Goal: Task Accomplishment & Management: Manage account settings

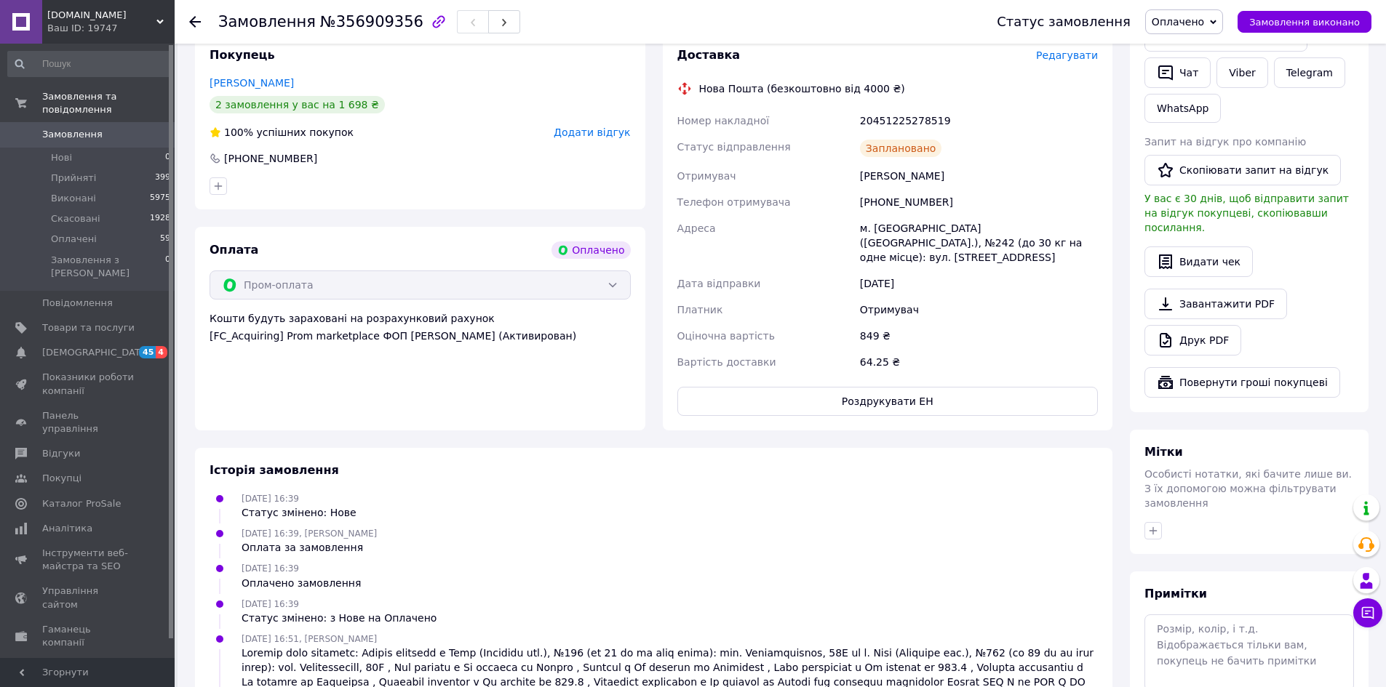
scroll to position [626, 0]
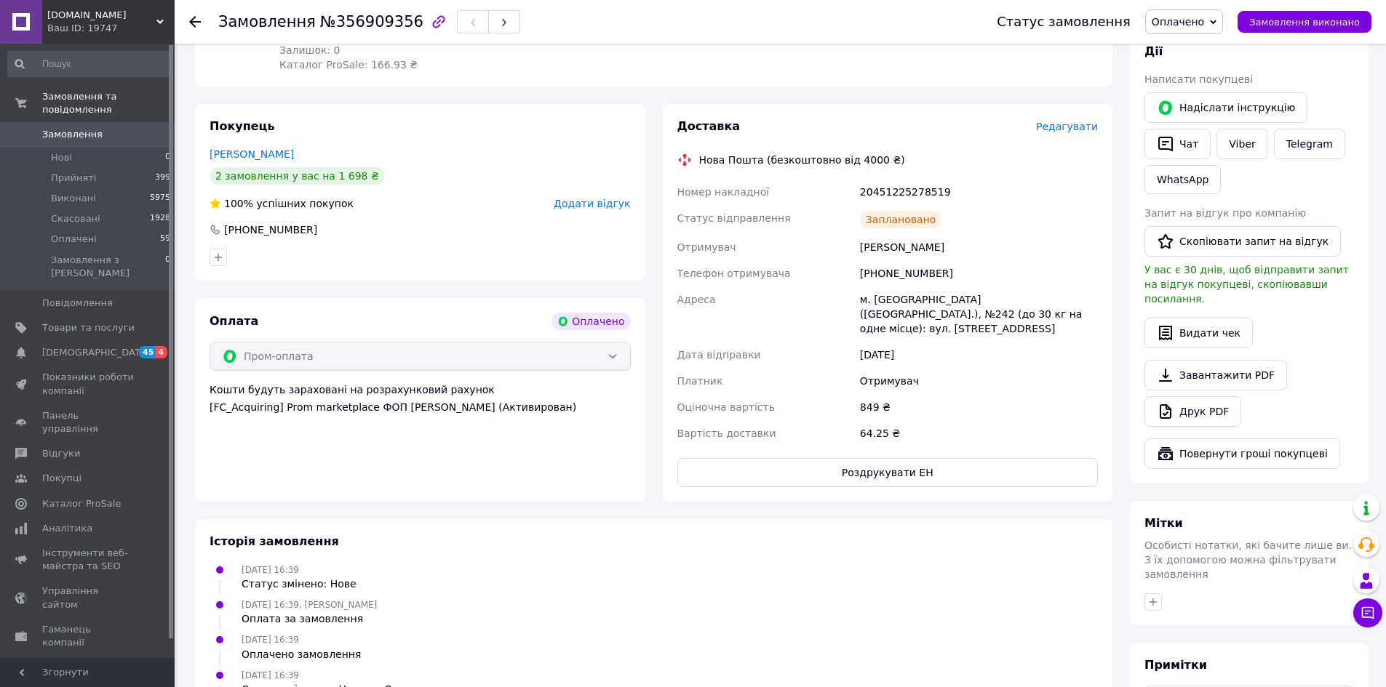
click at [118, 128] on span "Замовлення" at bounding box center [88, 134] width 92 height 13
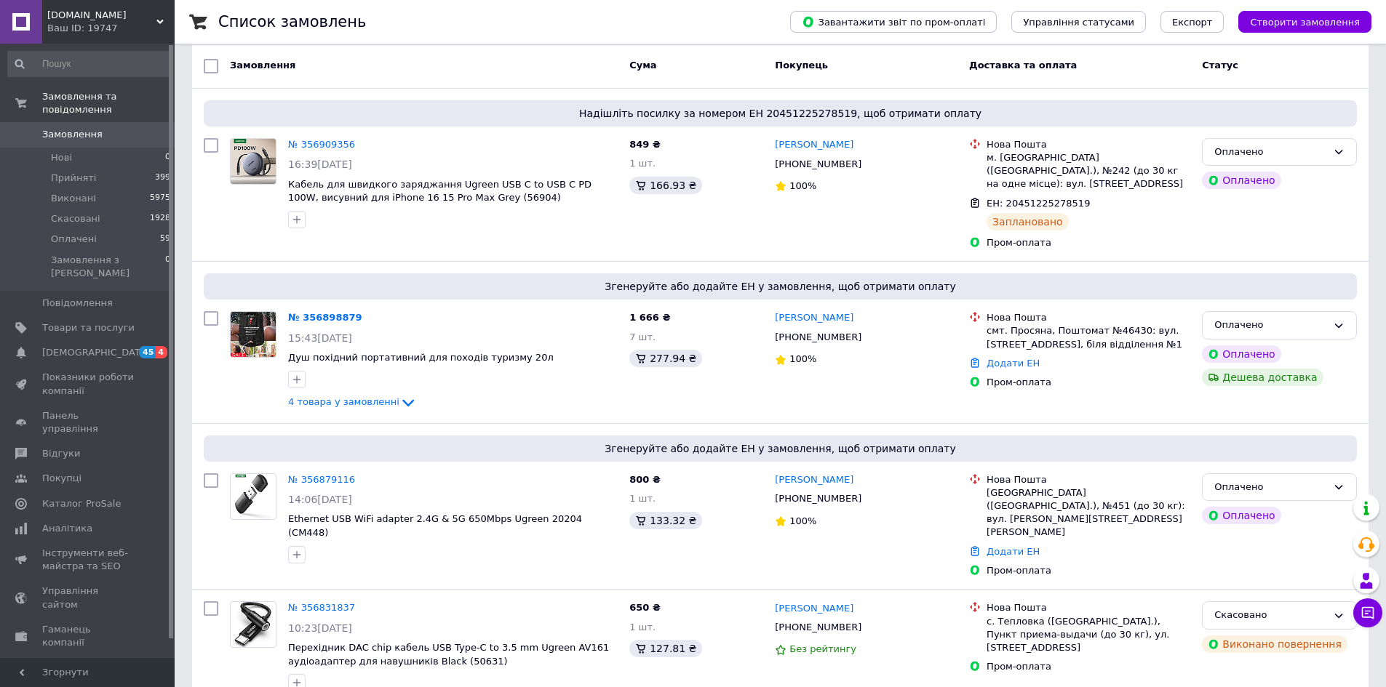
scroll to position [218, 0]
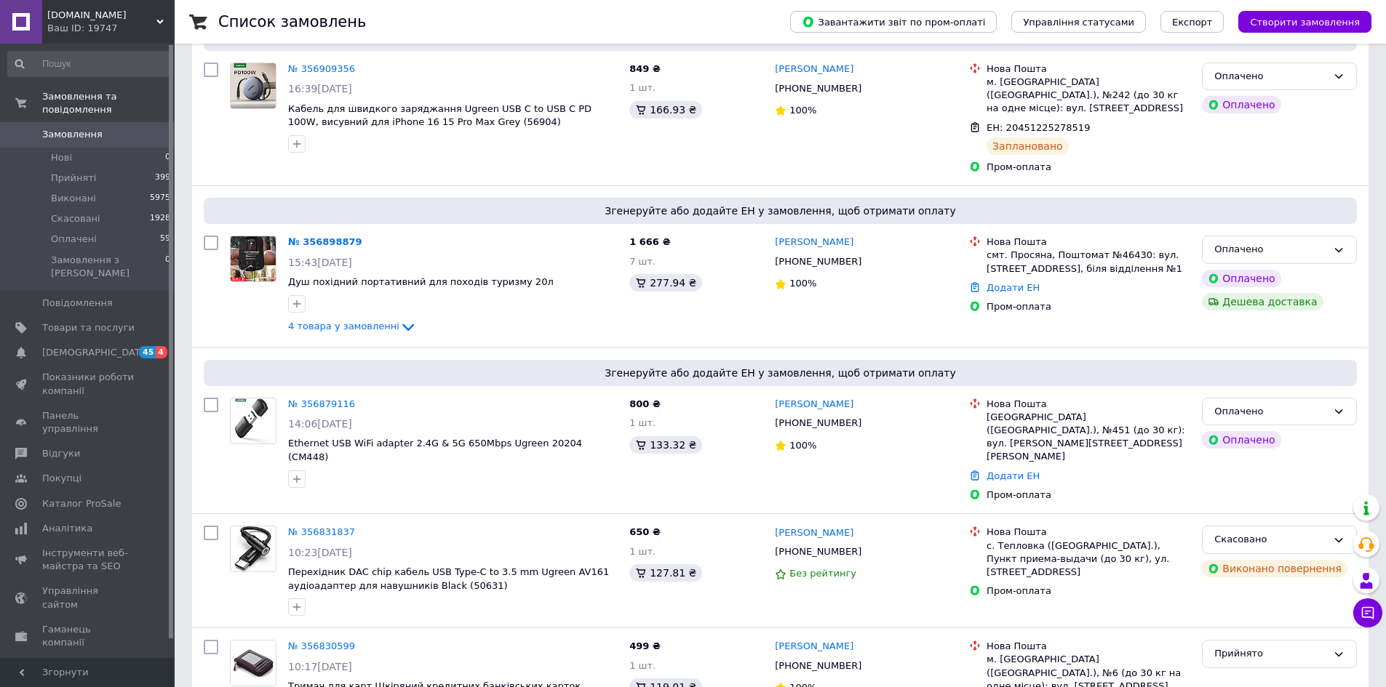
click at [325, 399] on link "№ 356879116" at bounding box center [321, 404] width 67 height 11
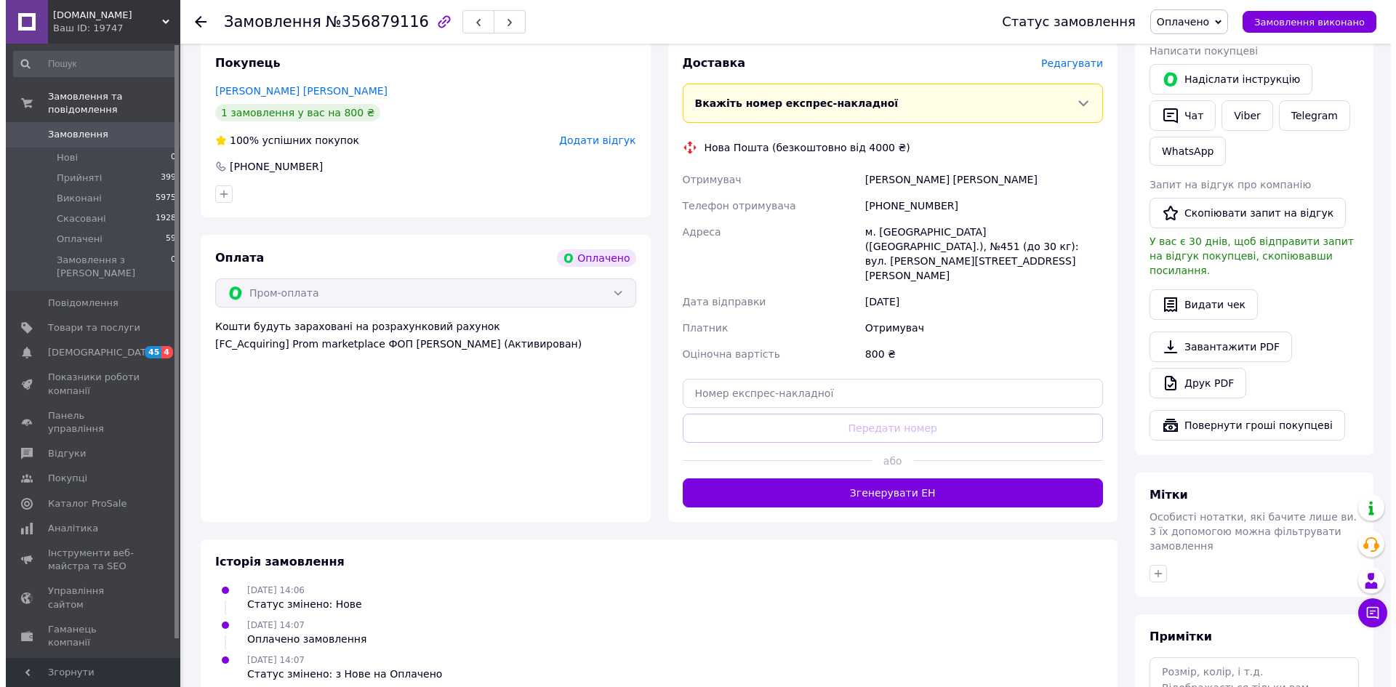
scroll to position [436, 0]
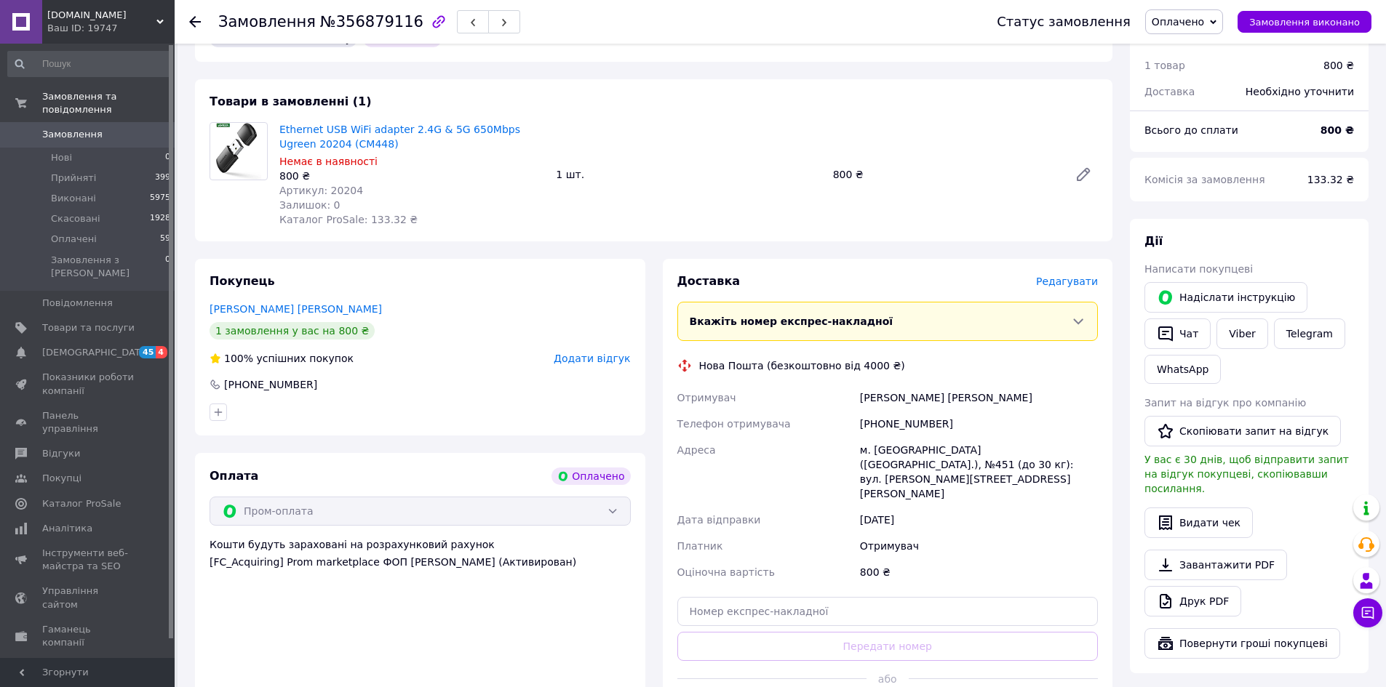
click at [1076, 276] on span "Редагувати" at bounding box center [1067, 282] width 62 height 12
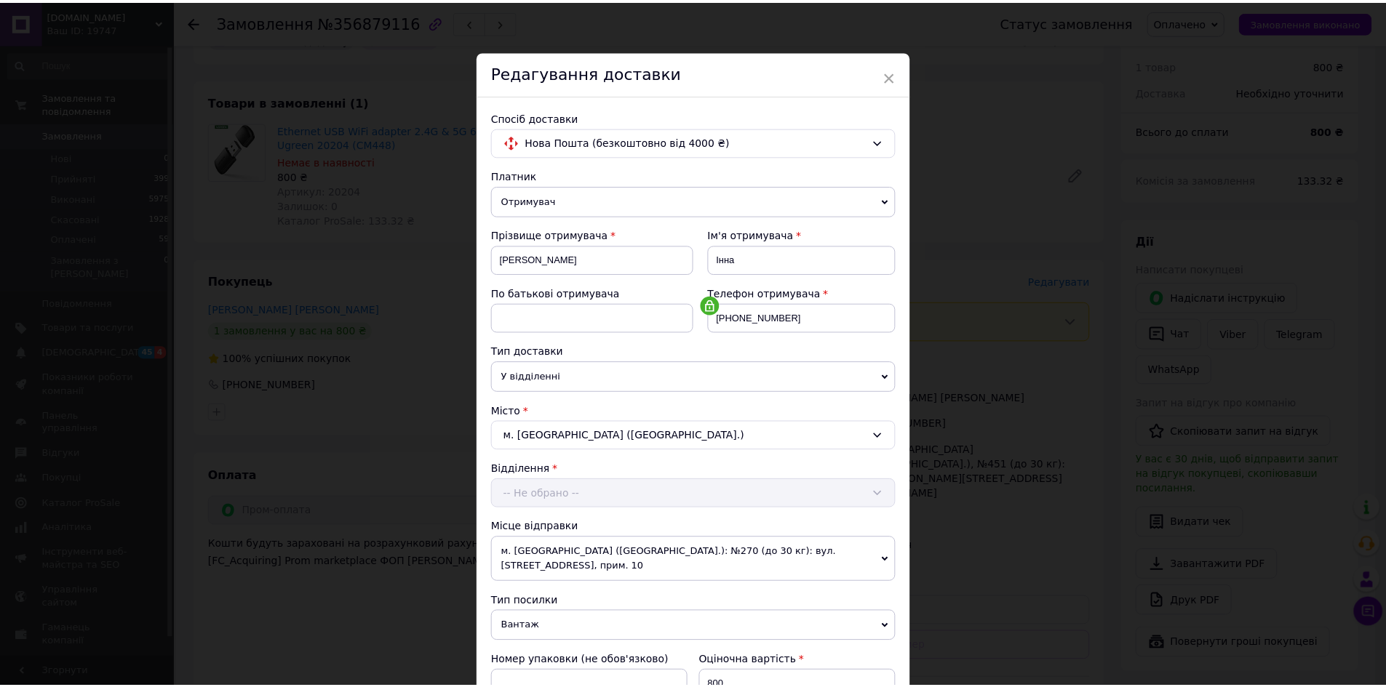
scroll to position [441, 0]
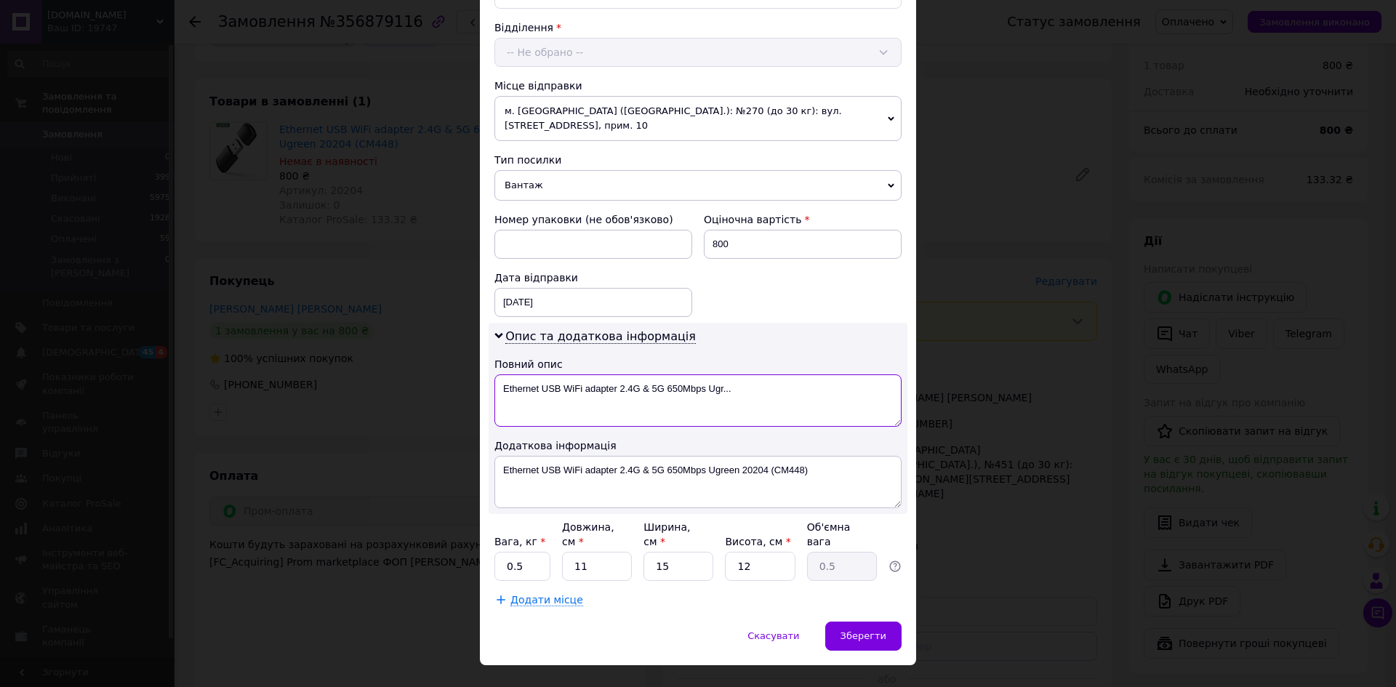
click at [544, 375] on textarea "Ethernet USB WiFi adapter 2.4G & 5G 650Mbps Ugr..." at bounding box center [698, 401] width 407 height 52
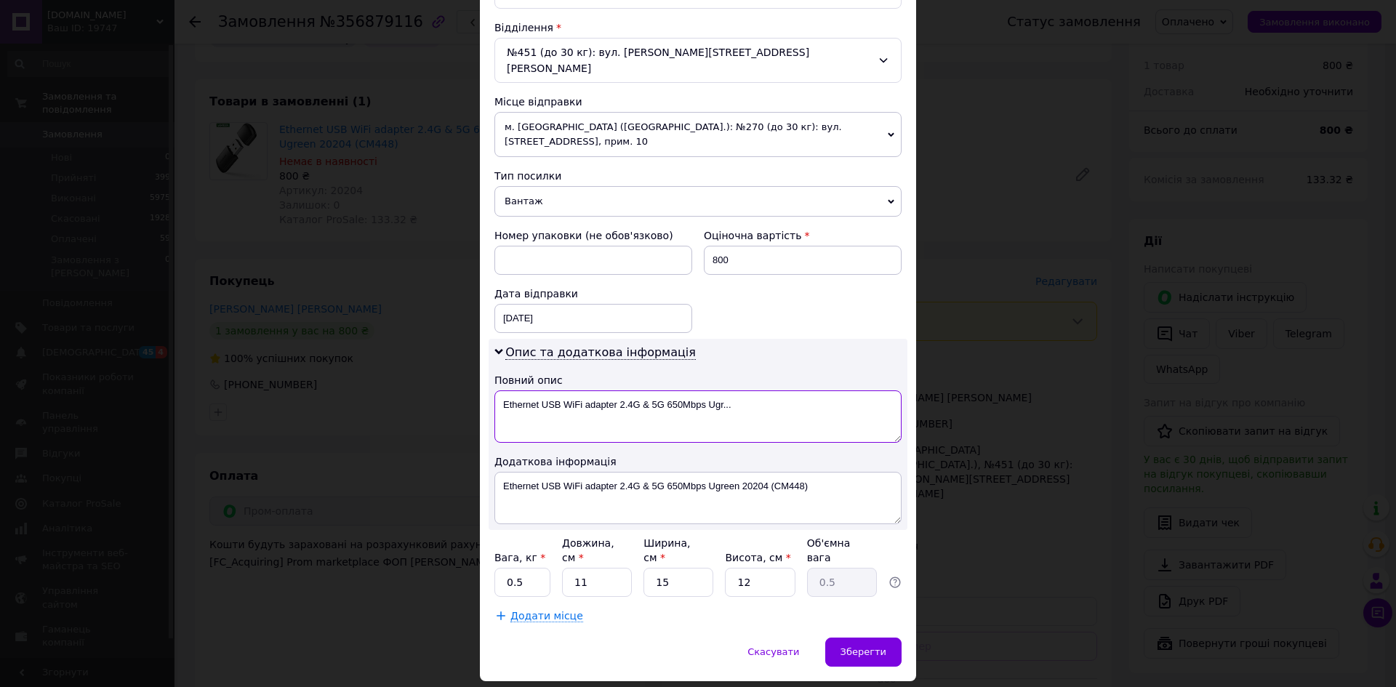
drag, startPoint x: 751, startPoint y: 374, endPoint x: 495, endPoint y: 381, distance: 256.1
click at [495, 391] on textarea "Ethernet USB WiFi adapter 2.4G & 5G 650Mbps Ugr..." at bounding box center [698, 417] width 407 height 52
drag, startPoint x: 590, startPoint y: 369, endPoint x: 500, endPoint y: 374, distance: 90.3
click at [500, 391] on textarea "Адаптер (35264)" at bounding box center [698, 417] width 407 height 52
type textarea "Адаптер (35264)"
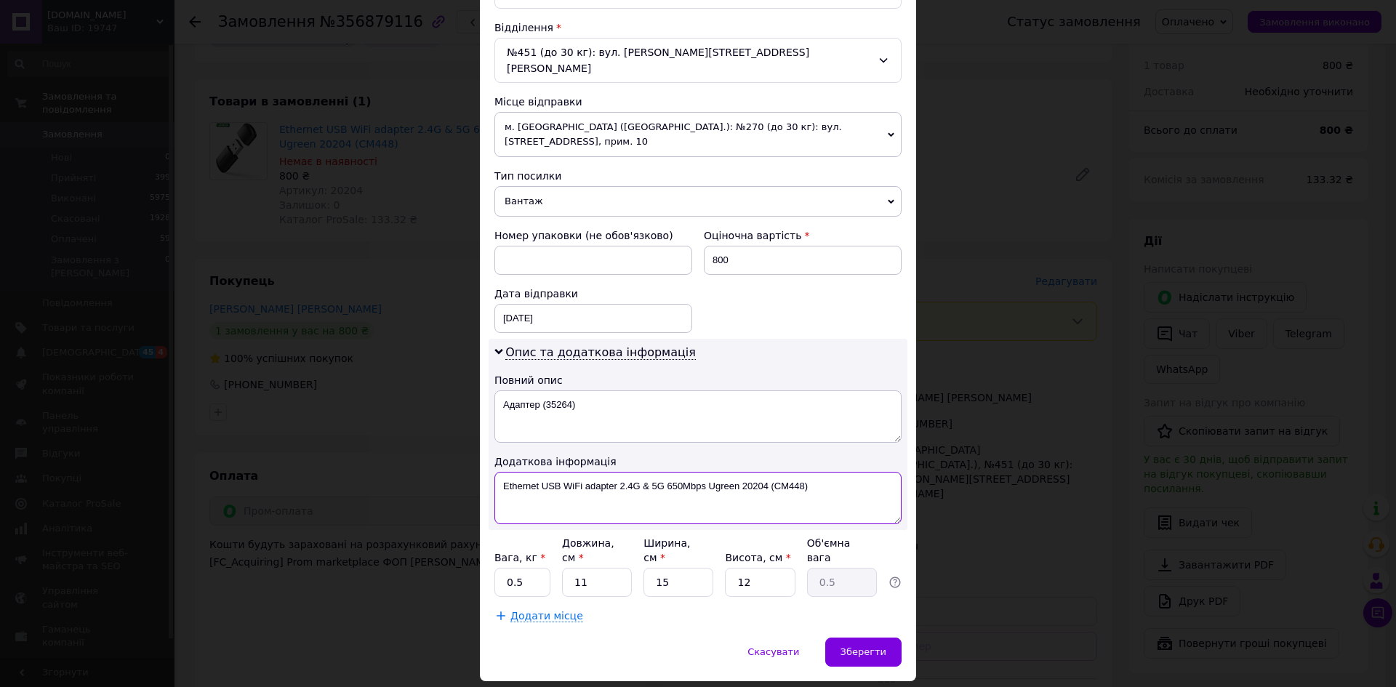
drag, startPoint x: 500, startPoint y: 454, endPoint x: 813, endPoint y: 457, distance: 312.8
click at [813, 472] on textarea "Ethernet USB WiFi adapter 2.4G & 5G 650Mbps Ugreen 20204 (CM448)" at bounding box center [698, 498] width 407 height 52
paste textarea "Адаптер (35264"
type textarea "Адаптер (35264)"
click at [600, 568] on input "11" at bounding box center [597, 582] width 70 height 29
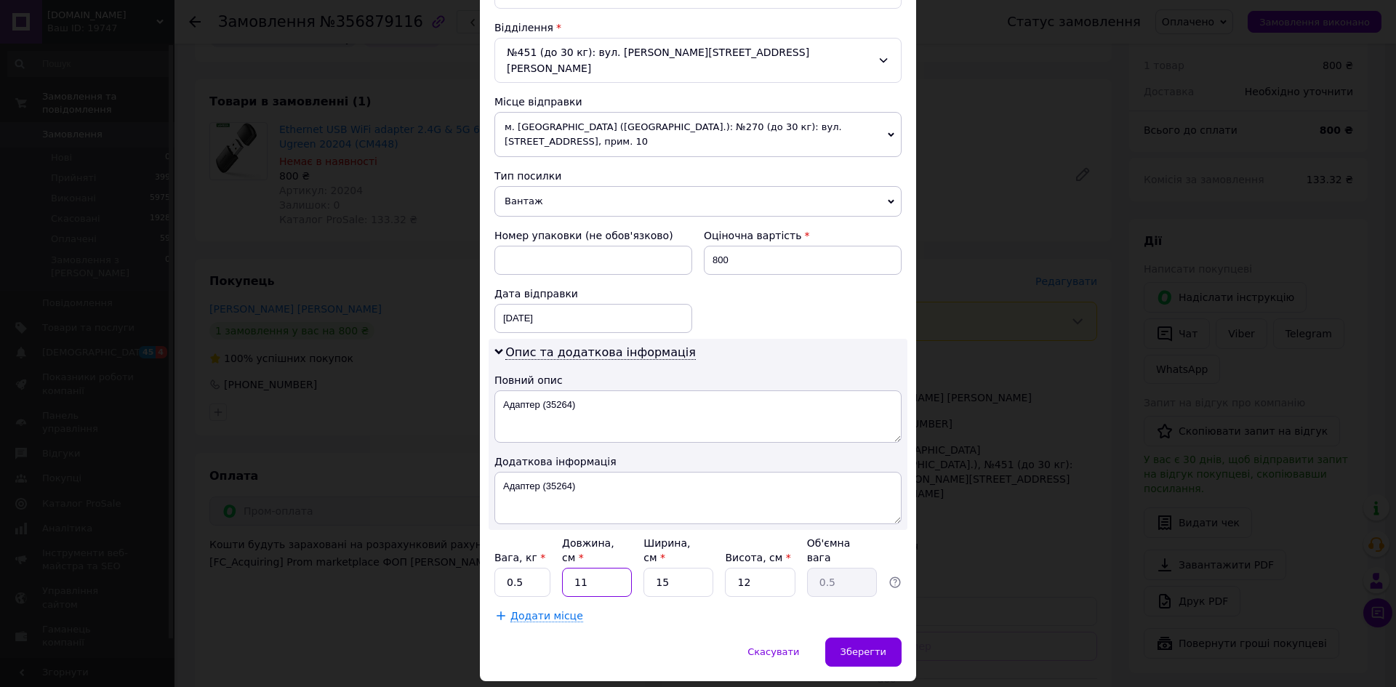
drag, startPoint x: 601, startPoint y: 535, endPoint x: 576, endPoint y: 539, distance: 25.0
click at [576, 568] on input "11" at bounding box center [597, 582] width 70 height 29
type input "2"
type input "0.1"
type input "24"
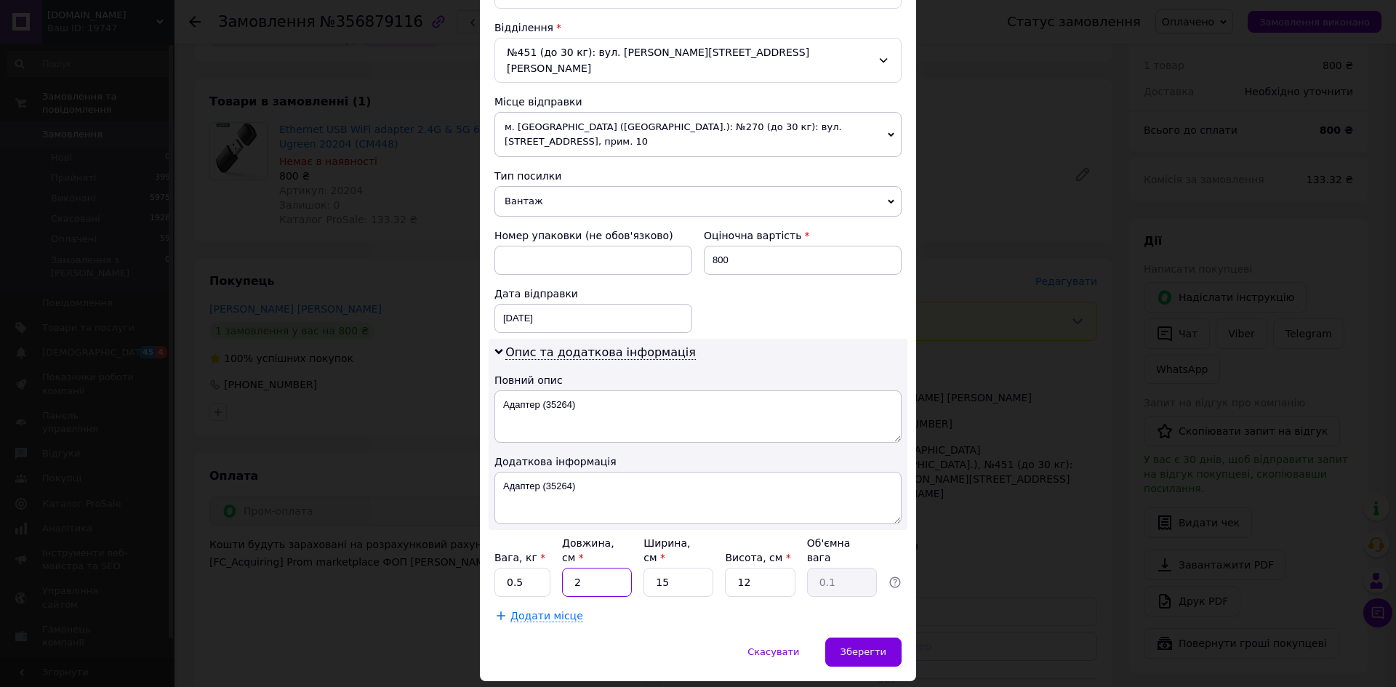
type input "1.08"
type input "24"
drag, startPoint x: 672, startPoint y: 536, endPoint x: 652, endPoint y: 538, distance: 20.5
click at [652, 568] on input "15" at bounding box center [679, 582] width 70 height 29
type input "1"
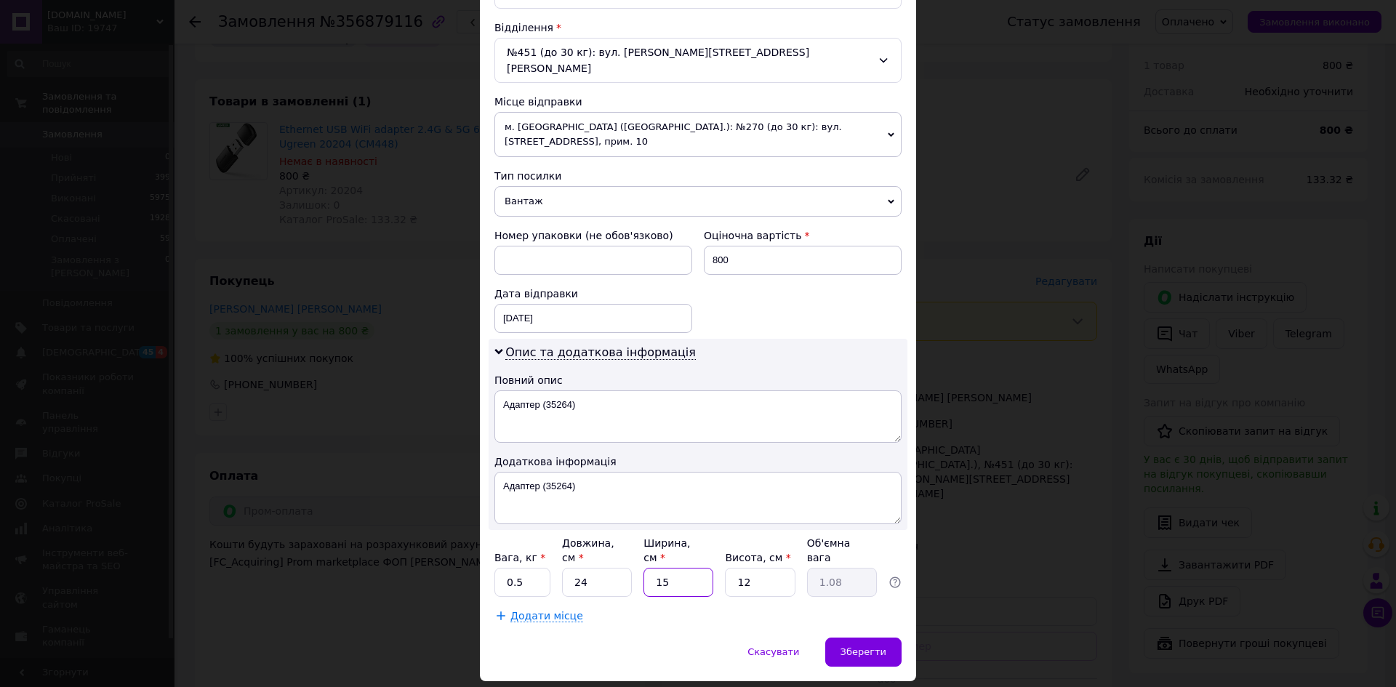
type input "0.1"
type input "17"
type input "1.22"
type input "17"
drag, startPoint x: 760, startPoint y: 541, endPoint x: 711, endPoint y: 543, distance: 49.5
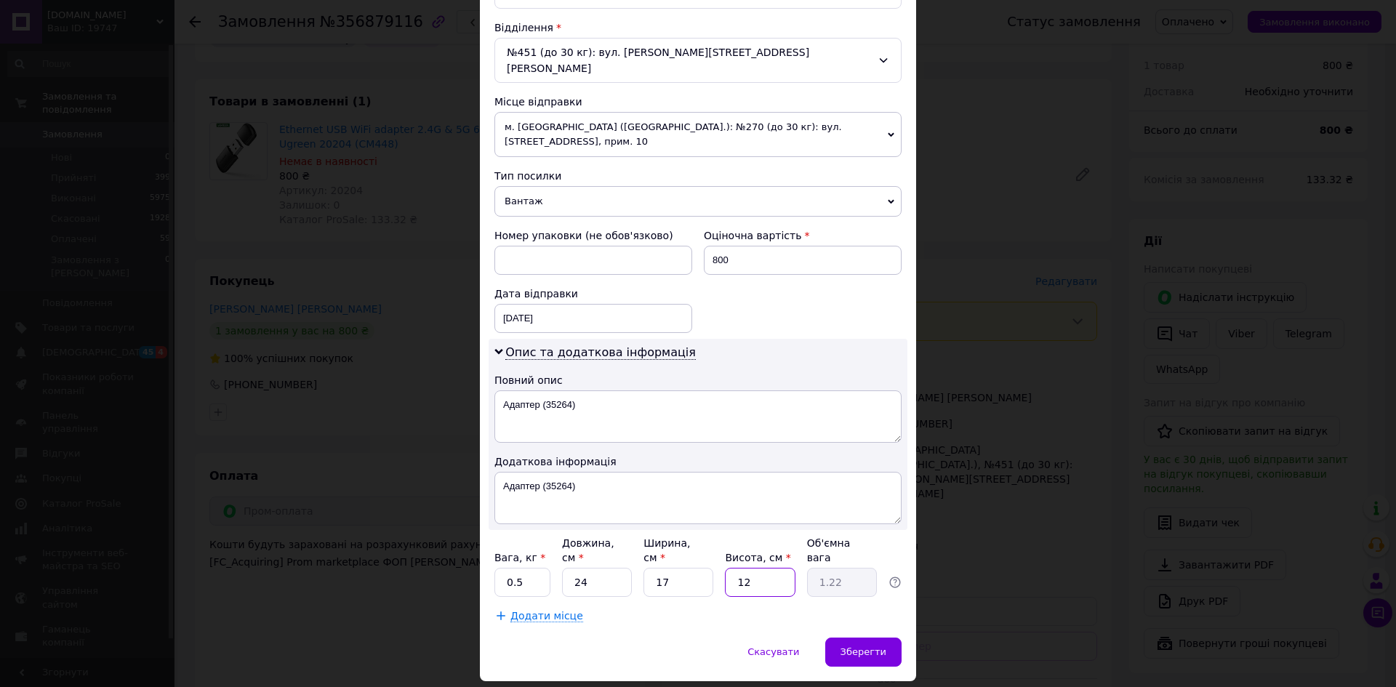
click at [711, 543] on div "Вага, кг * 0.5 Довжина, см * 24 Ширина, см * 17 Висота, см * 12 Об'ємна вага 1.…" at bounding box center [698, 566] width 407 height 61
type input "3"
type input "0.31"
type input "3"
click at [529, 568] on input "0.5" at bounding box center [523, 582] width 56 height 29
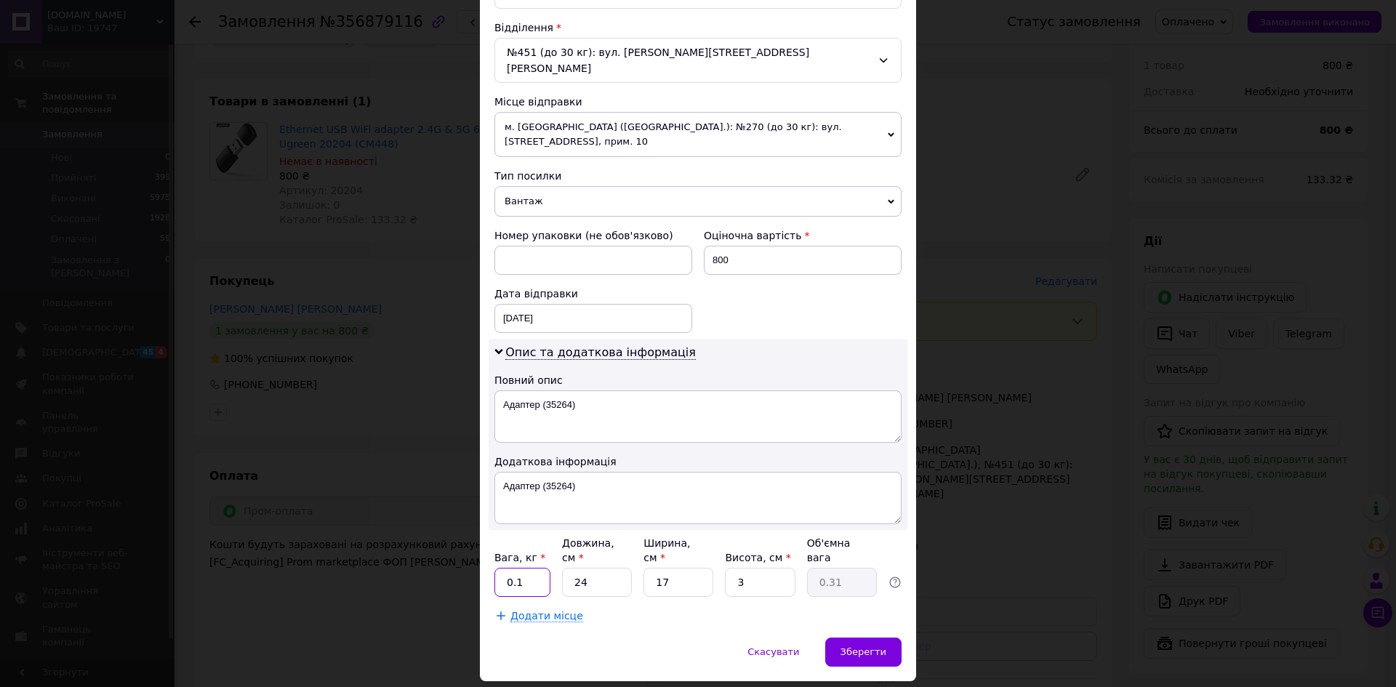
type input "0.1"
click at [671, 609] on div "Додати місце" at bounding box center [698, 616] width 407 height 15
click at [849, 638] on div "Зберегти" at bounding box center [864, 652] width 76 height 29
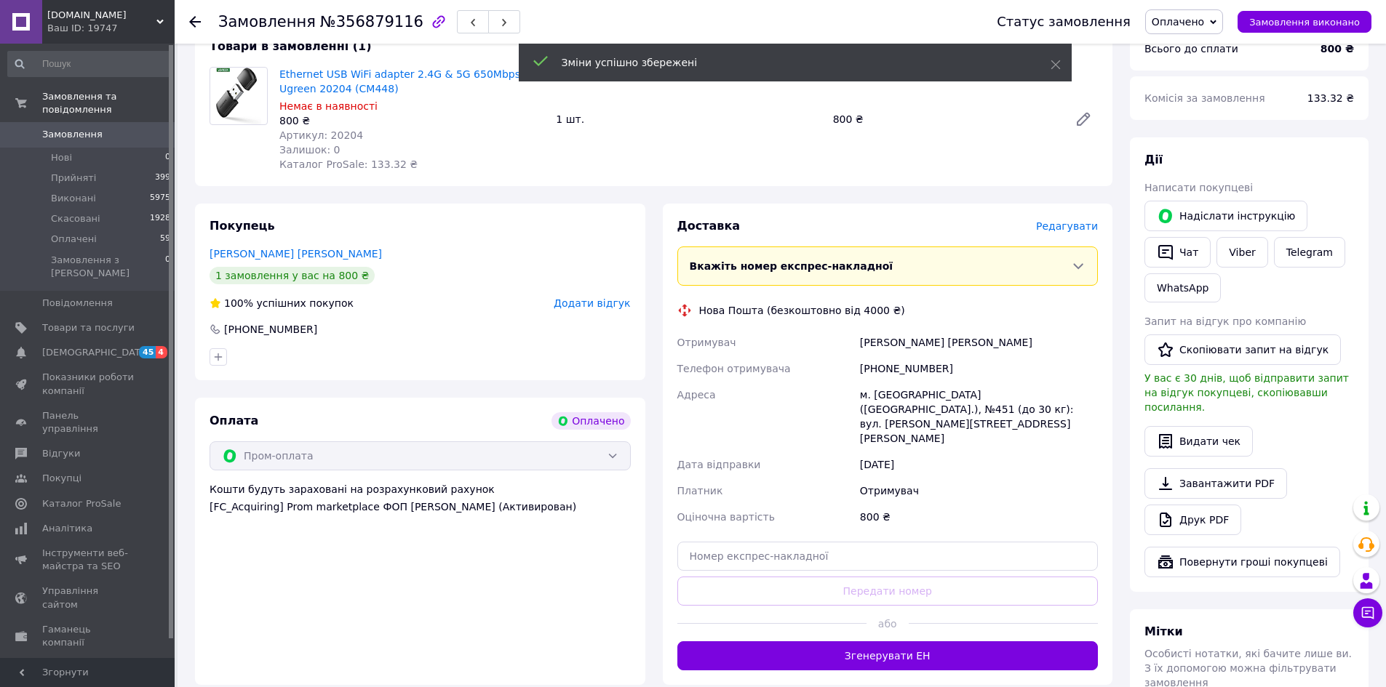
scroll to position [582, 0]
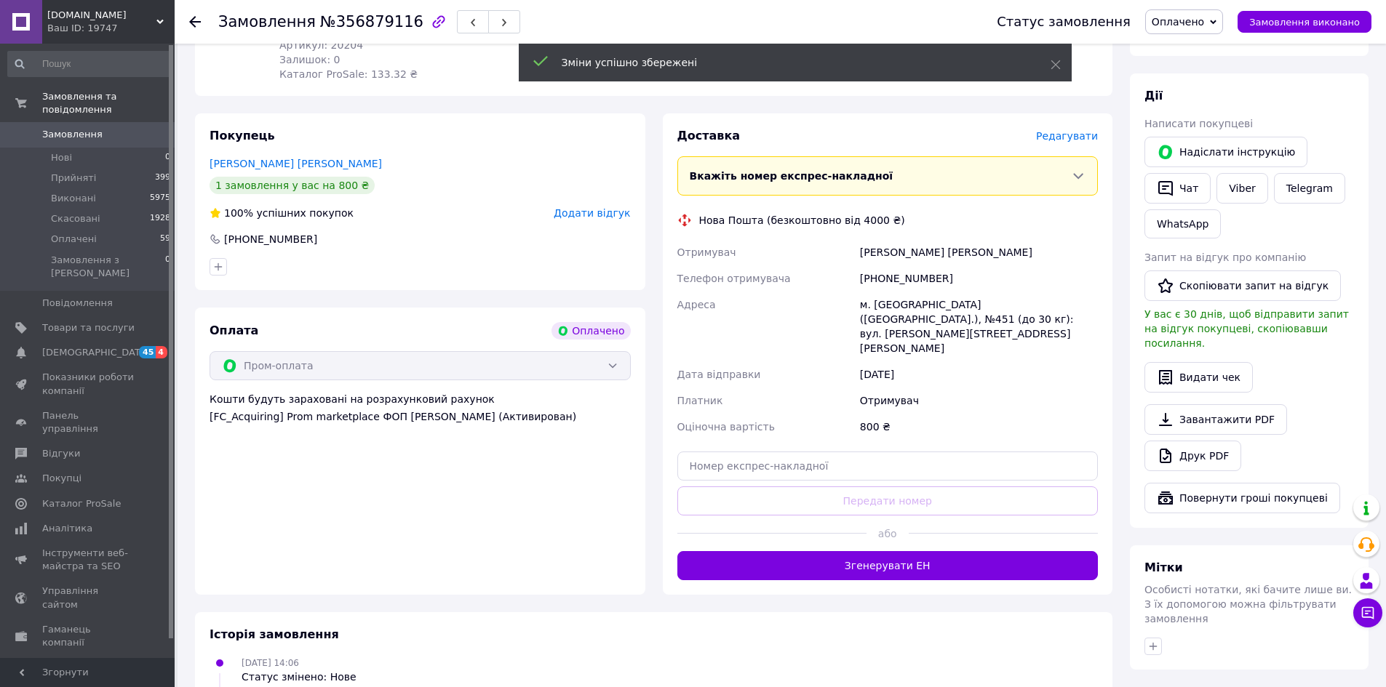
click at [877, 551] on button "Згенерувати ЕН" at bounding box center [887, 565] width 421 height 29
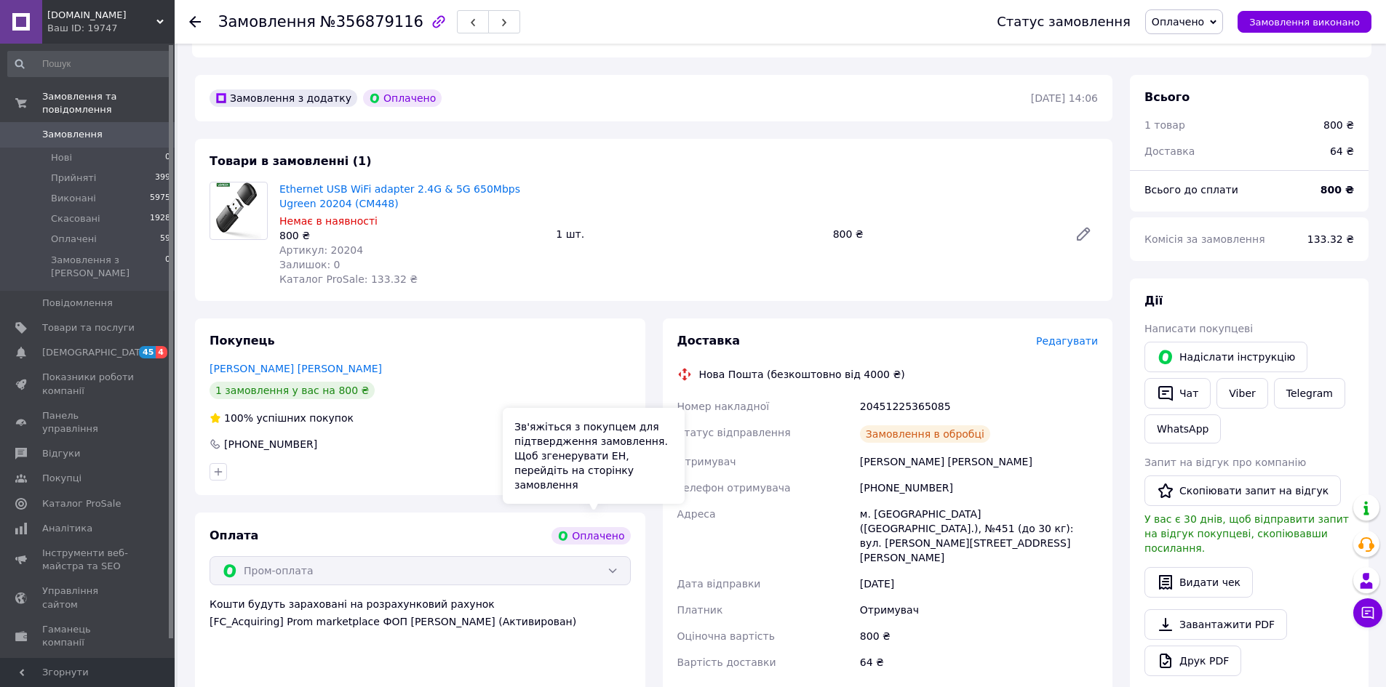
scroll to position [364, 0]
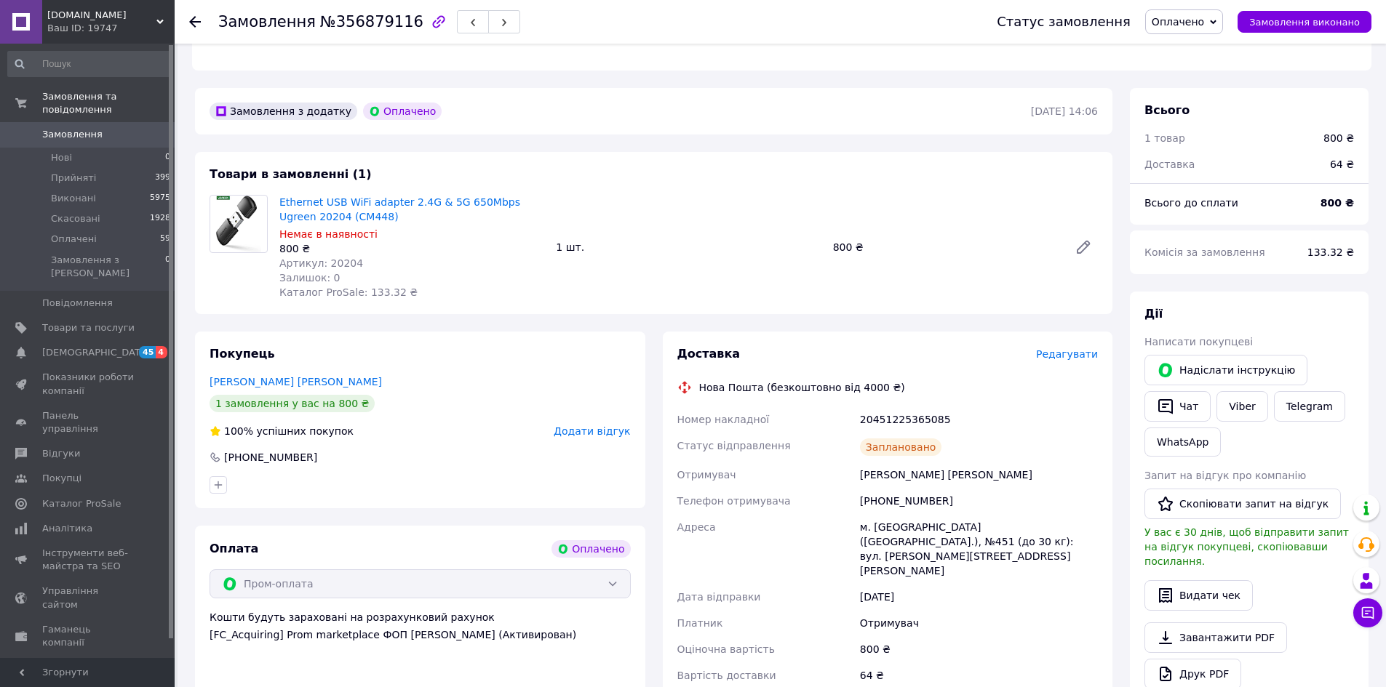
click at [83, 128] on span "Замовлення" at bounding box center [72, 134] width 60 height 13
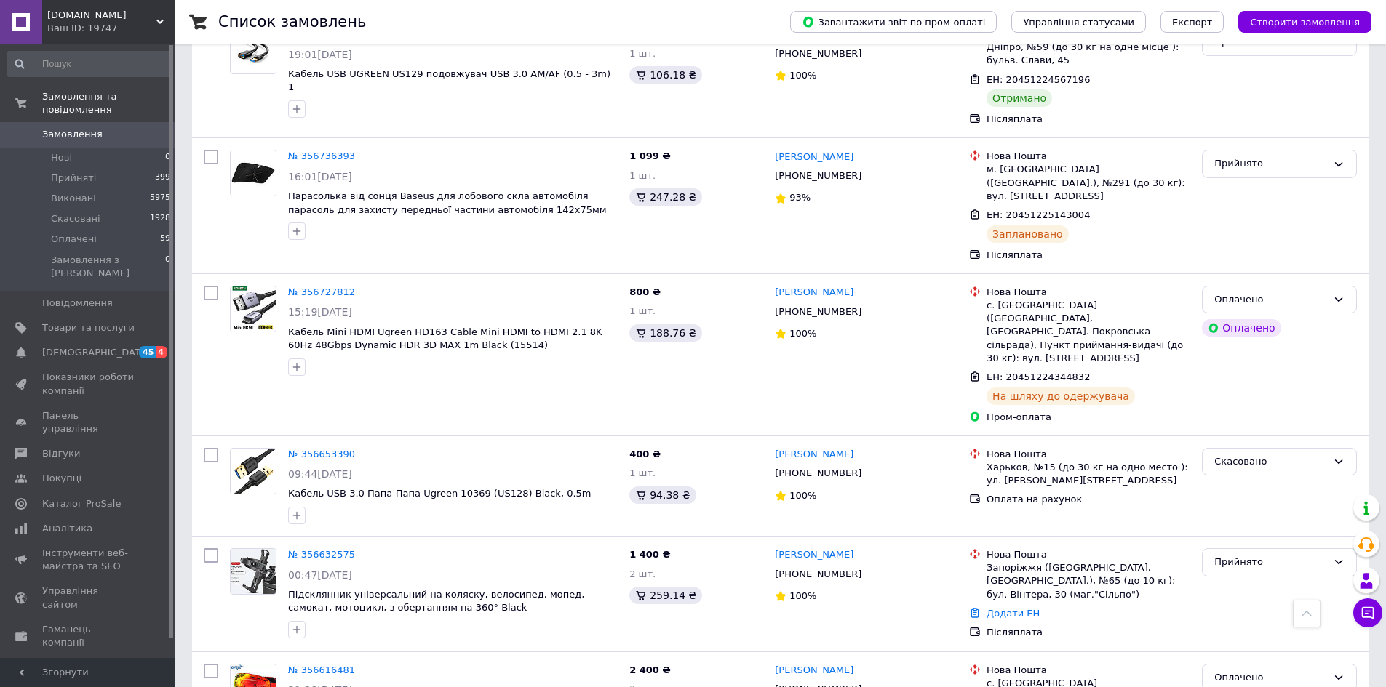
scroll to position [1382, 0]
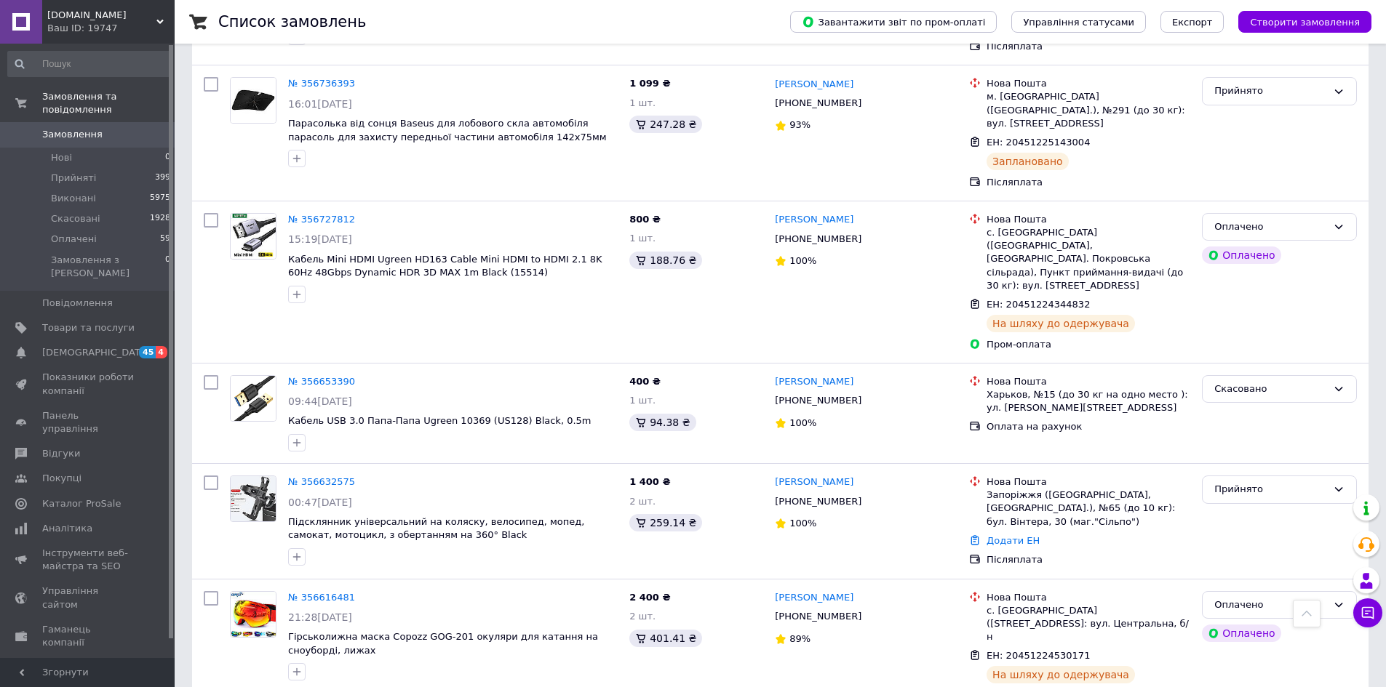
click at [319, 476] on link "№ 356632575" at bounding box center [321, 481] width 67 height 11
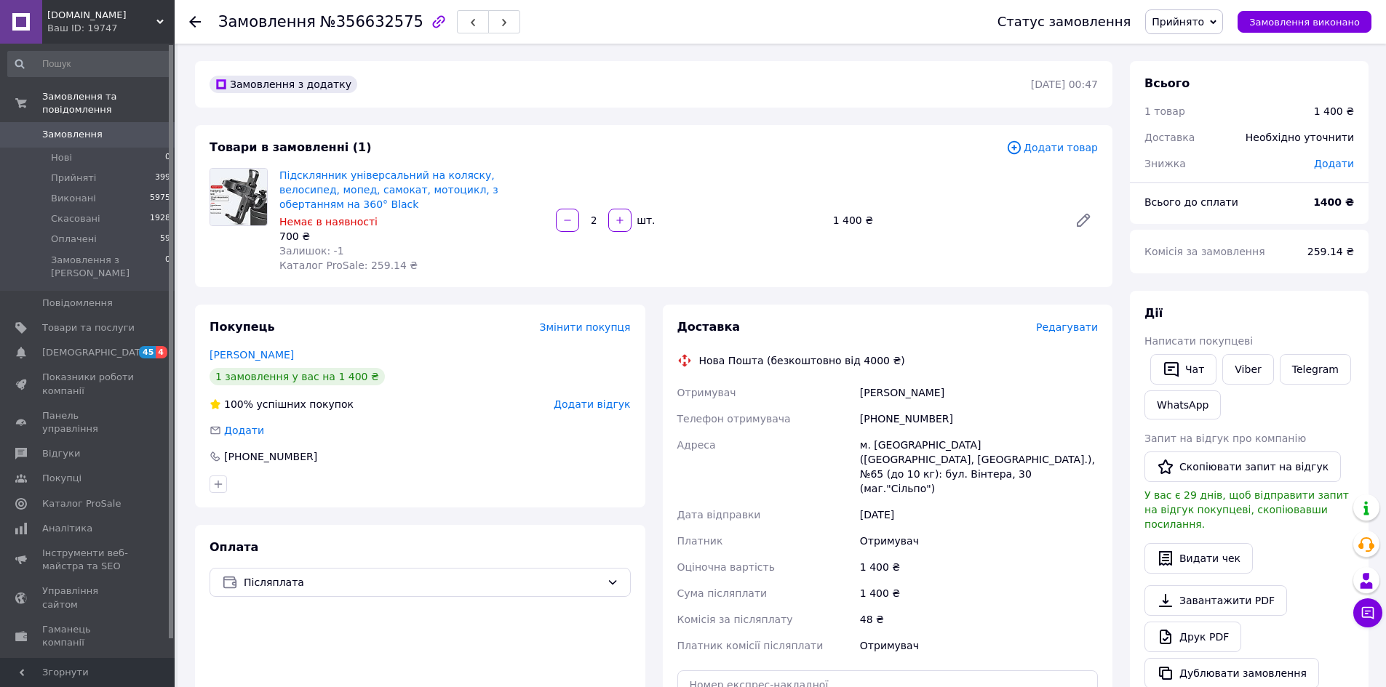
click at [567, 209] on button "button" at bounding box center [567, 220] width 23 height 23
type input "1"
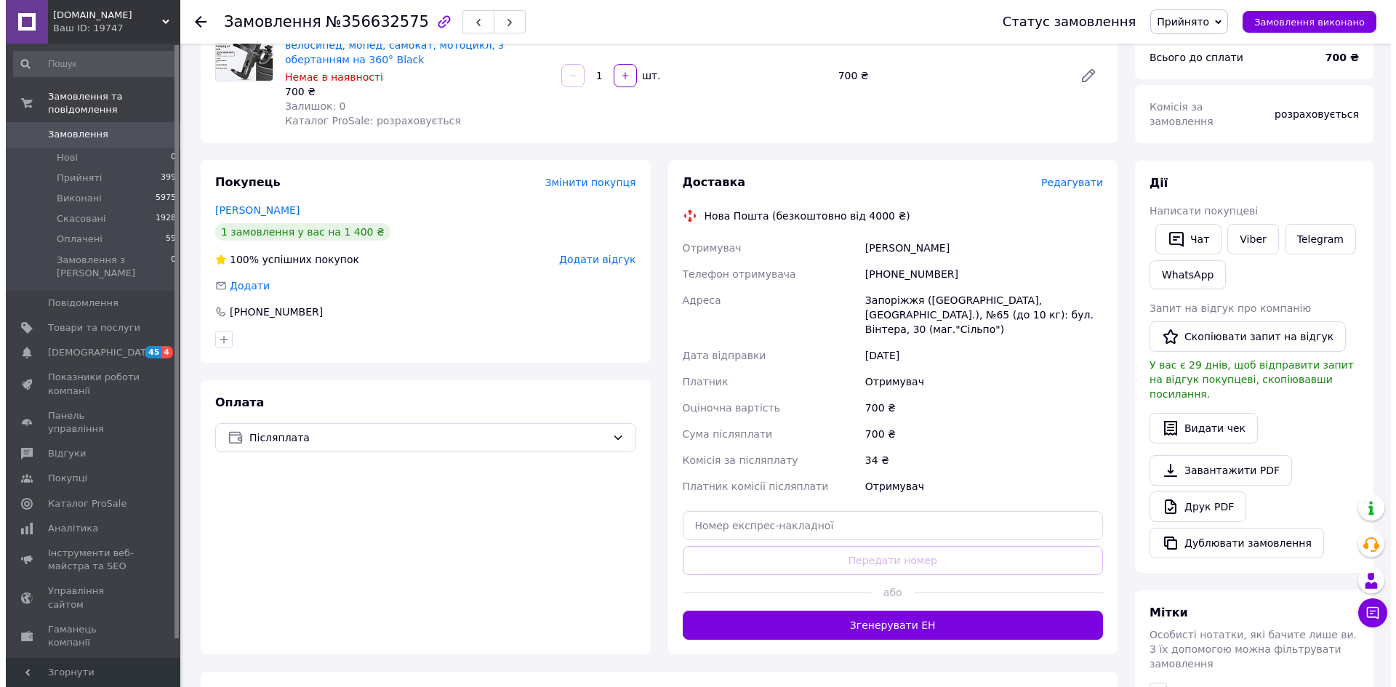
scroll to position [145, 0]
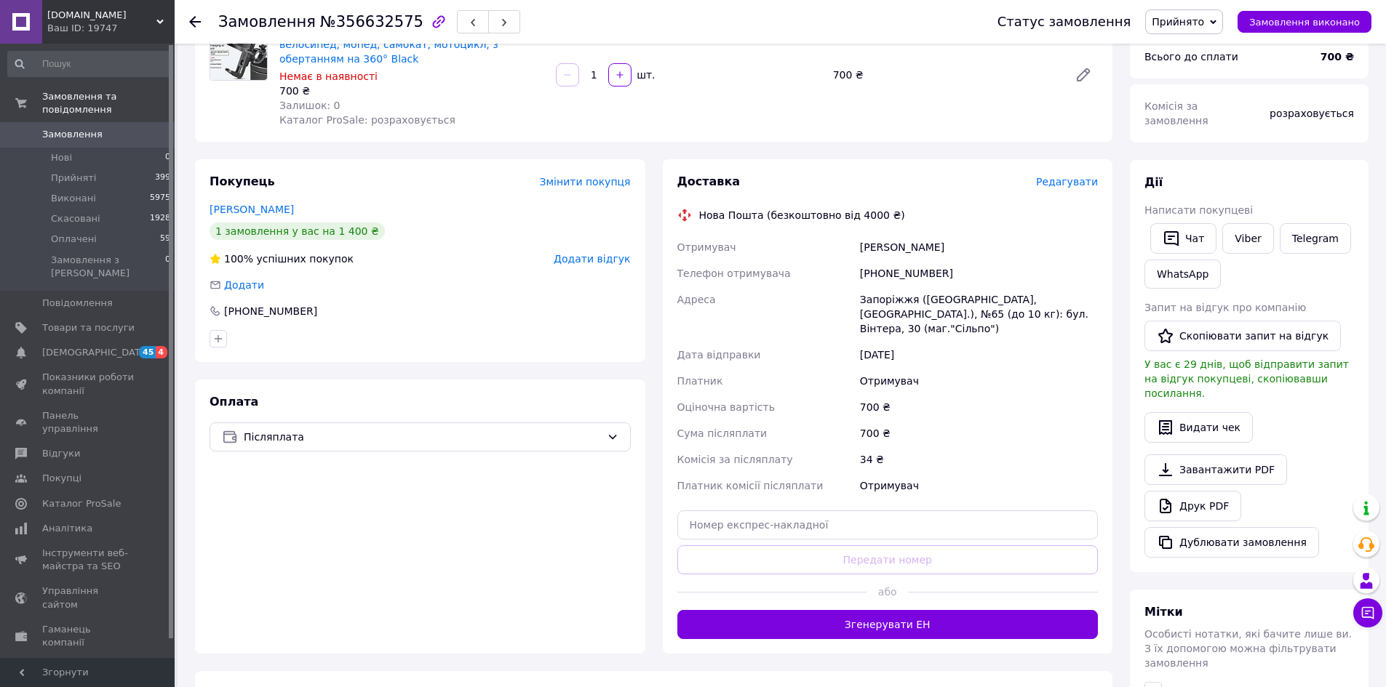
click at [1058, 176] on span "Редагувати" at bounding box center [1067, 182] width 62 height 12
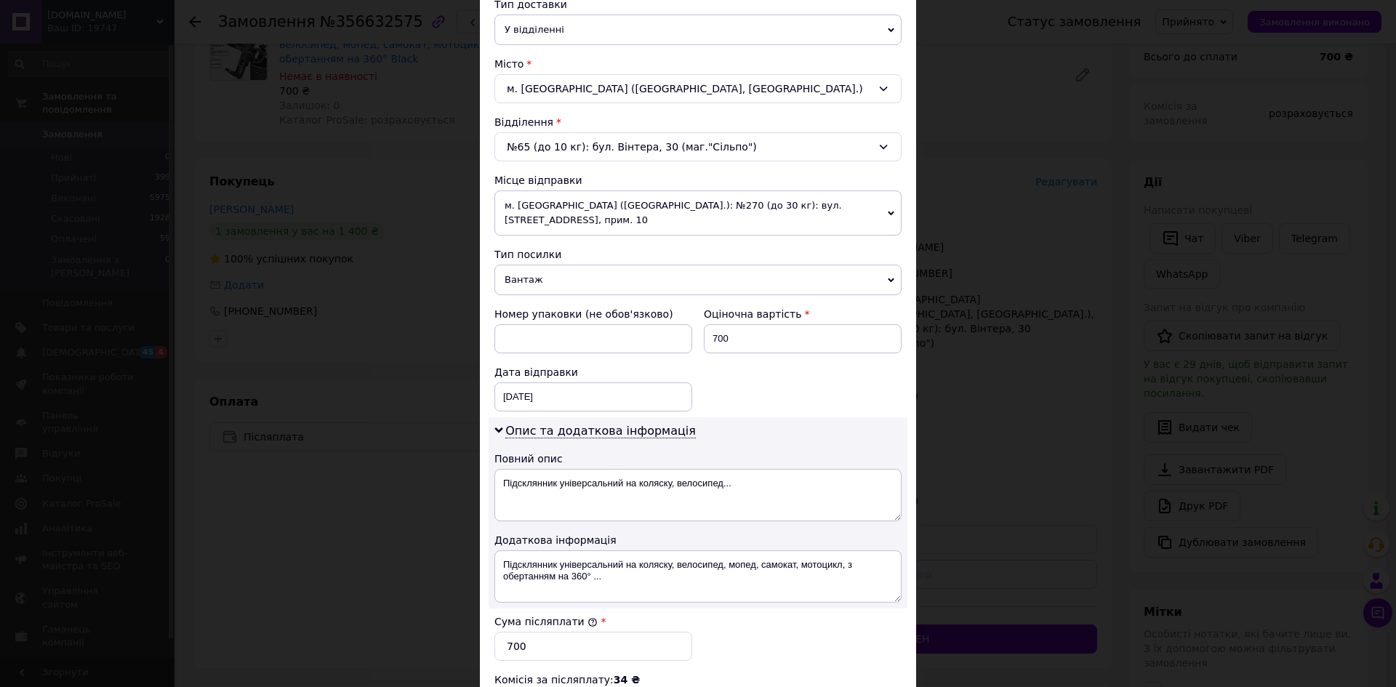
scroll to position [436, 0]
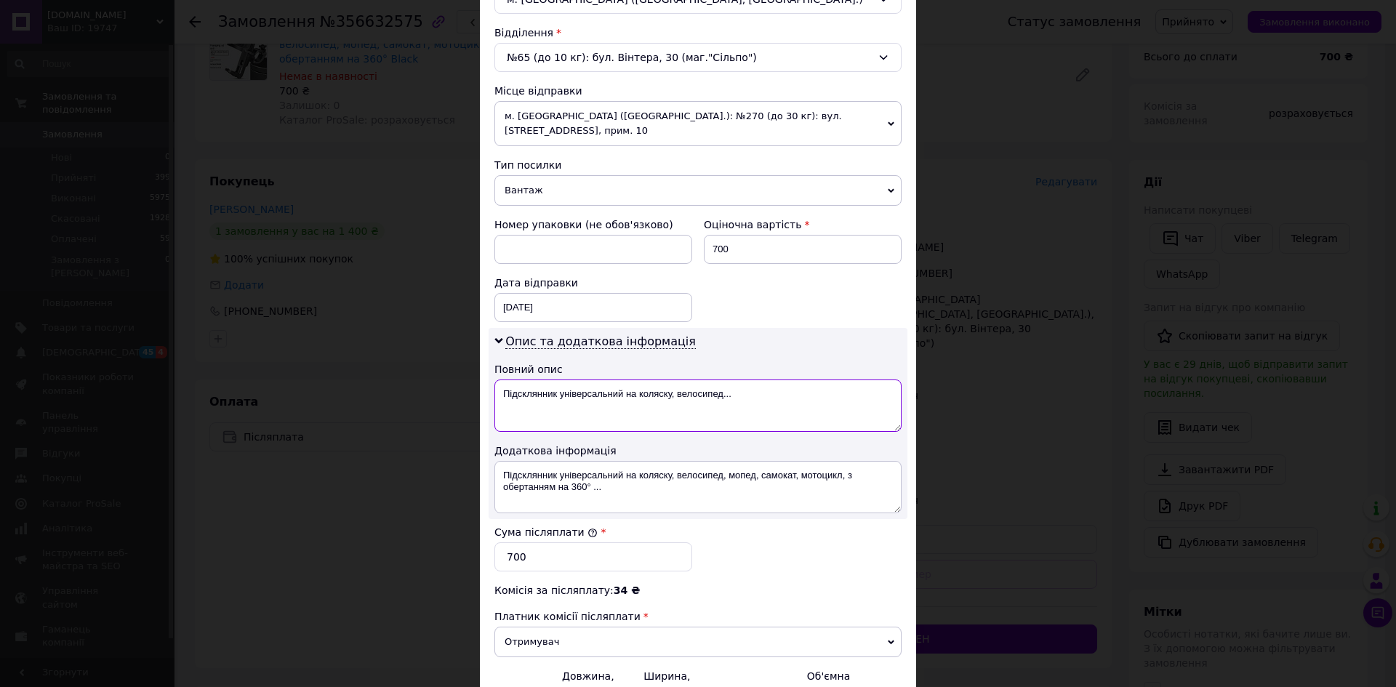
click at [575, 380] on textarea "Підсклянник універсальний на коляску, велосипед..." at bounding box center [698, 406] width 407 height 52
click at [608, 380] on textarea "Підсклянник універсальний на коляску, велосипед..." at bounding box center [698, 406] width 407 height 52
click at [643, 380] on textarea "Підсклянник універсальний на коляску, велосипед..." at bounding box center [698, 406] width 407 height 52
click at [740, 380] on textarea "Підсклянник універсальний на коляску, велосипед..." at bounding box center [698, 406] width 407 height 52
drag, startPoint x: 725, startPoint y: 381, endPoint x: 502, endPoint y: 383, distance: 223.3
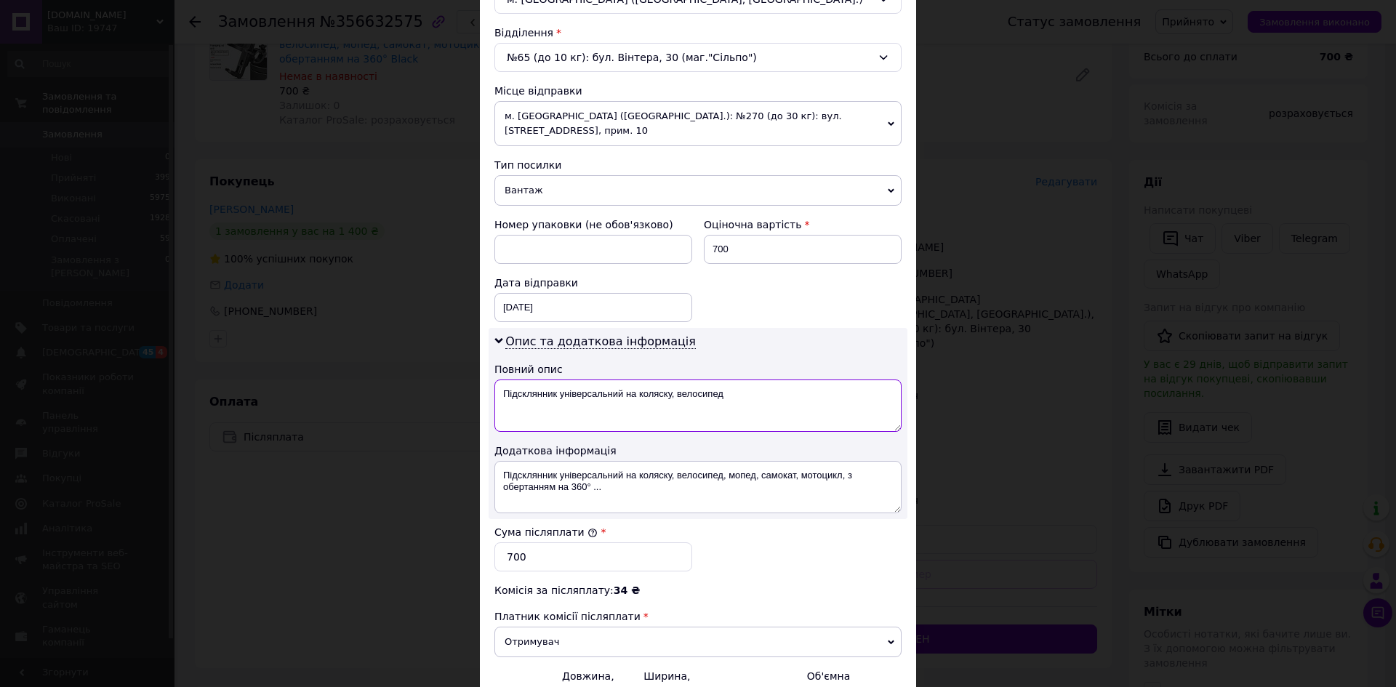
click at [502, 383] on textarea "Підсклянник універсальний на коляску, велосипед" at bounding box center [698, 406] width 407 height 52
type textarea "Підсклянник універсальний на коляску, велосипед"
drag, startPoint x: 504, startPoint y: 458, endPoint x: 647, endPoint y: 494, distance: 147.7
click at [647, 494] on textarea "Підсклянник універсальний на коляску, велосипед, мопед, самокат, мотоцикл, з об…" at bounding box center [698, 487] width 407 height 52
paste textarea
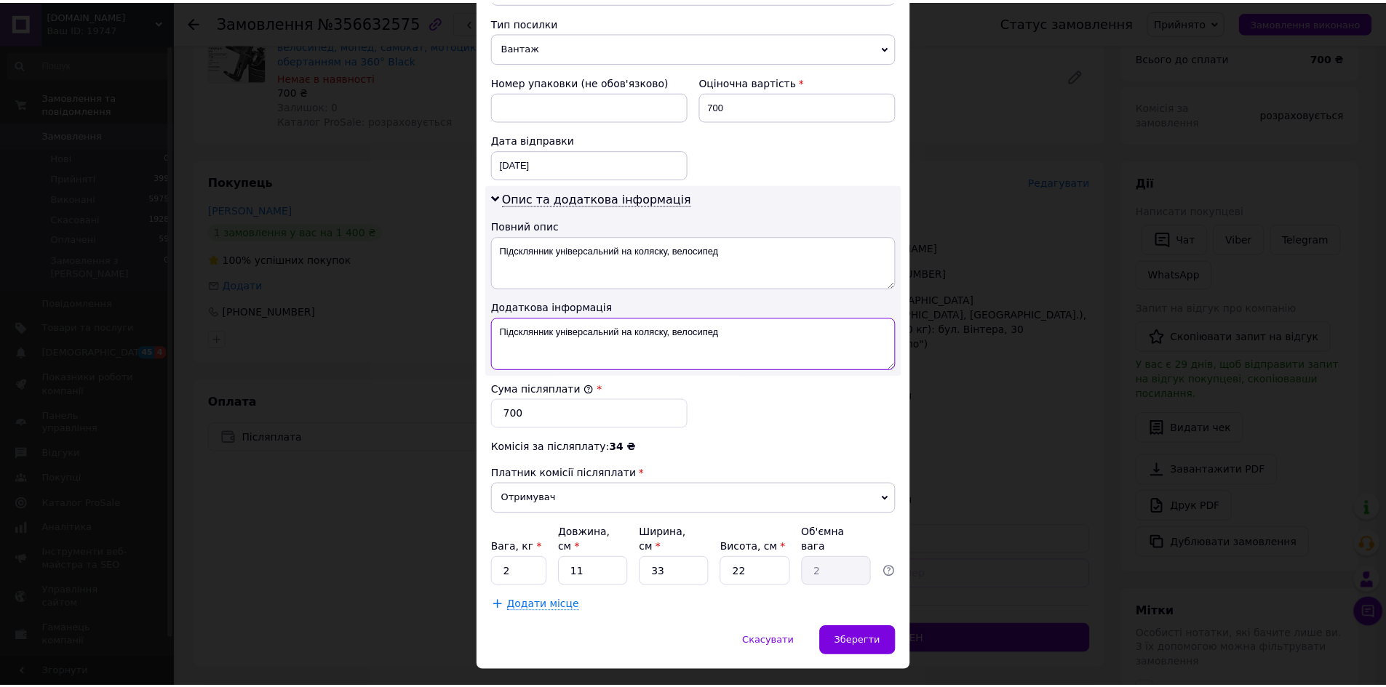
scroll to position [586, 0]
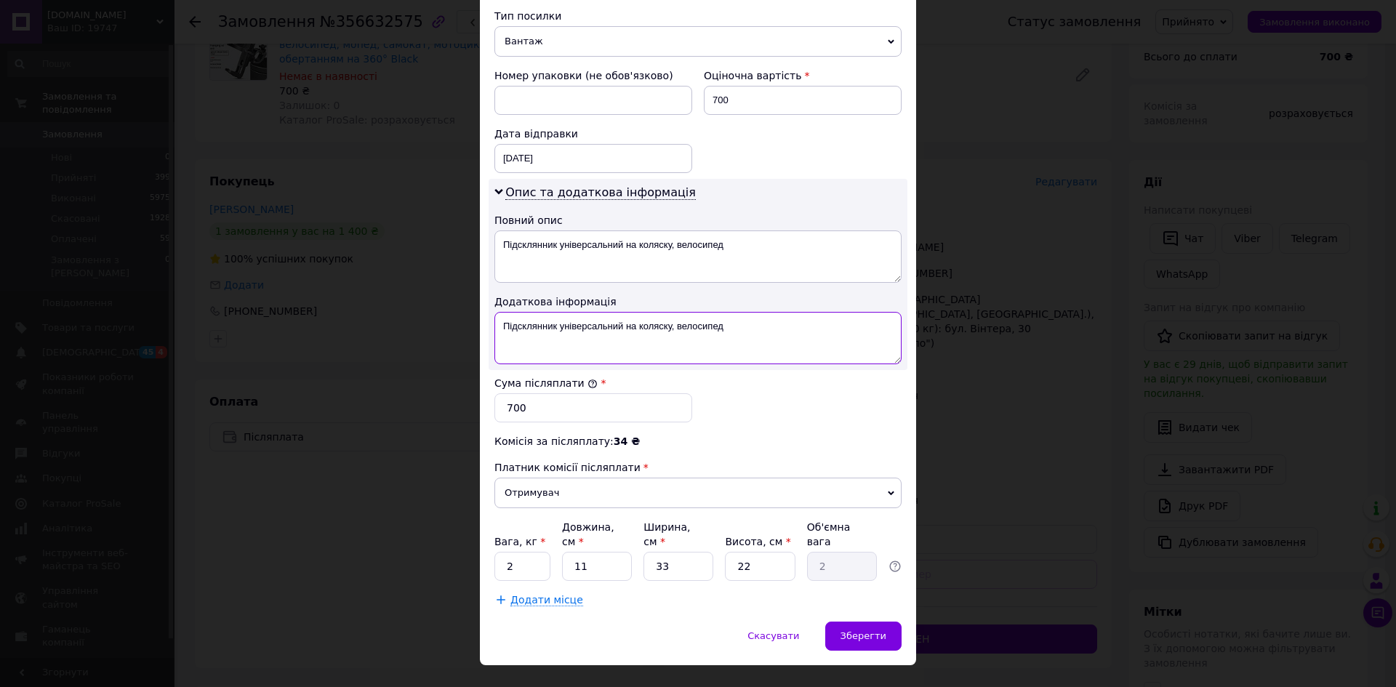
type textarea "Підсклянник універсальний на коляску, велосипед"
click at [530, 552] on input "2" at bounding box center [523, 566] width 56 height 29
type input "0.4"
drag, startPoint x: 607, startPoint y: 537, endPoint x: 575, endPoint y: 540, distance: 32.1
click at [575, 552] on input "11" at bounding box center [597, 566] width 70 height 29
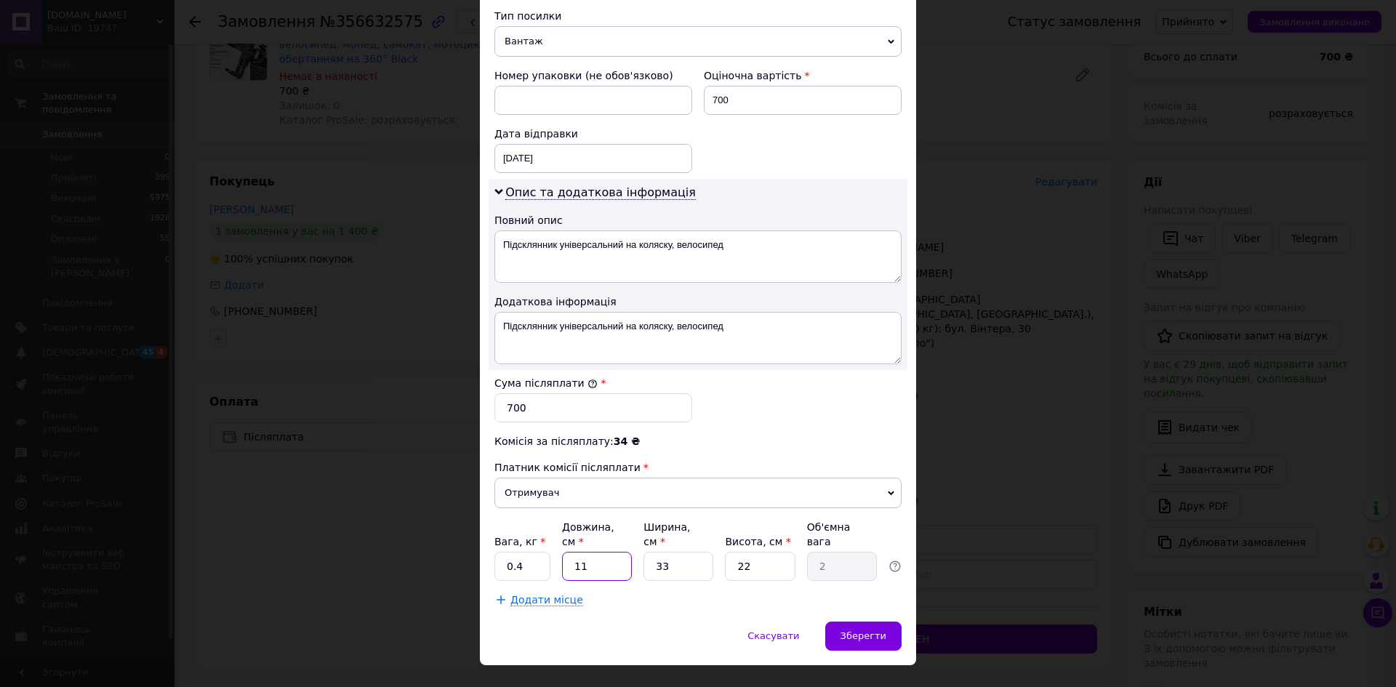
type input "2"
type input "0.36"
type input "23"
type input "4.17"
type input "23"
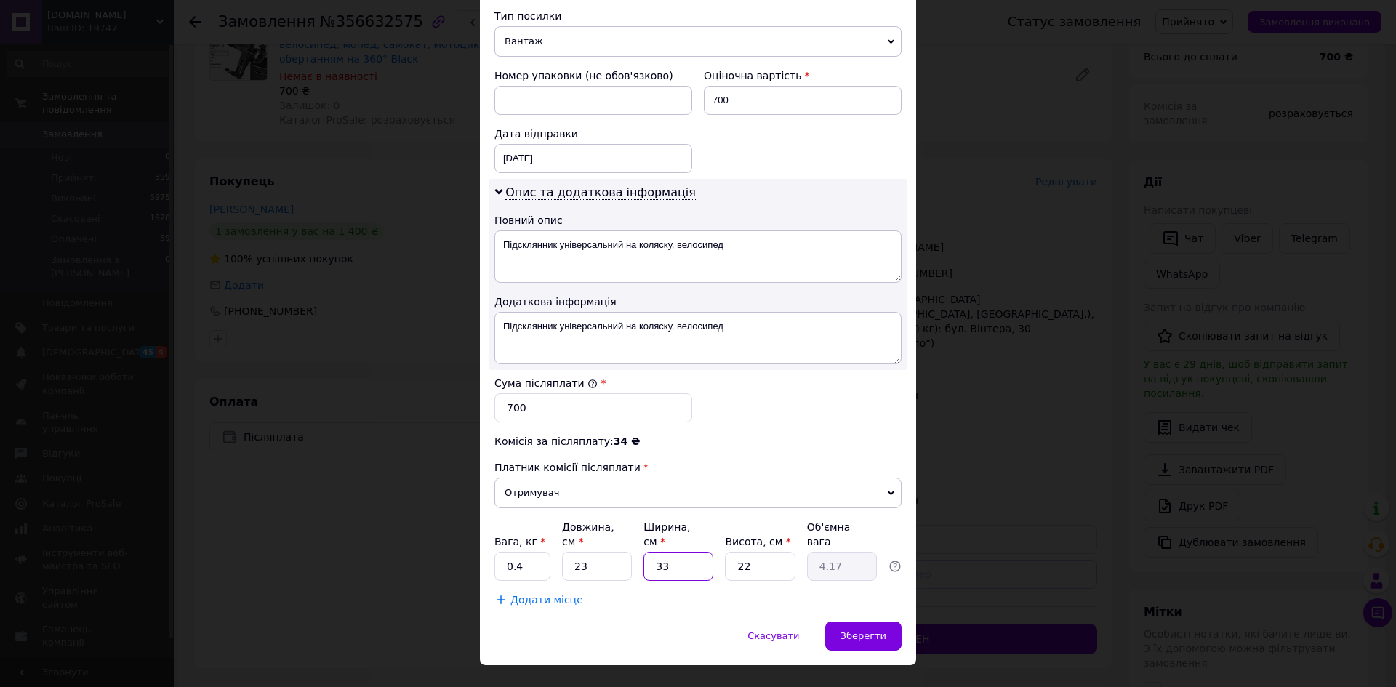
drag, startPoint x: 667, startPoint y: 540, endPoint x: 651, endPoint y: 543, distance: 16.3
click at [651, 552] on input "33" at bounding box center [679, 566] width 70 height 29
type input "2"
type input "0.25"
type input "20"
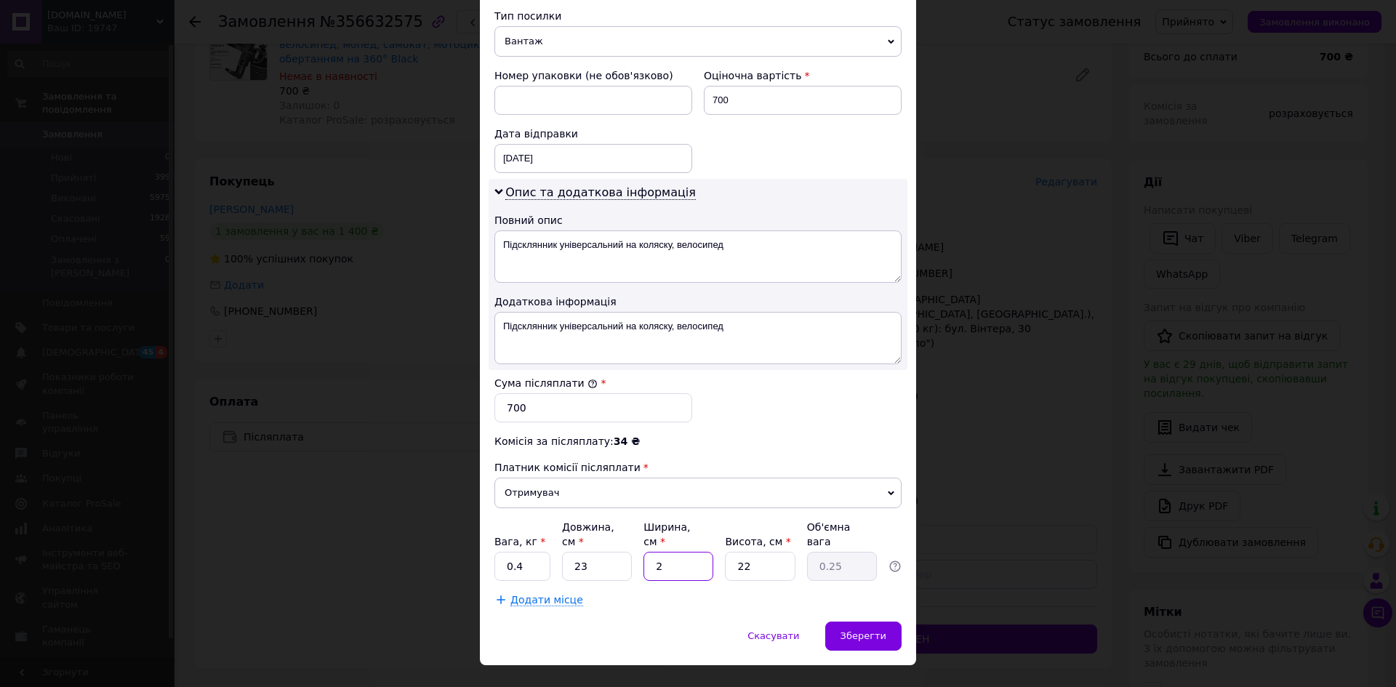
type input "2.53"
type input "20"
drag, startPoint x: 756, startPoint y: 538, endPoint x: 724, endPoint y: 537, distance: 31.3
click at [725, 552] on input "22" at bounding box center [760, 566] width 70 height 29
type input "1"
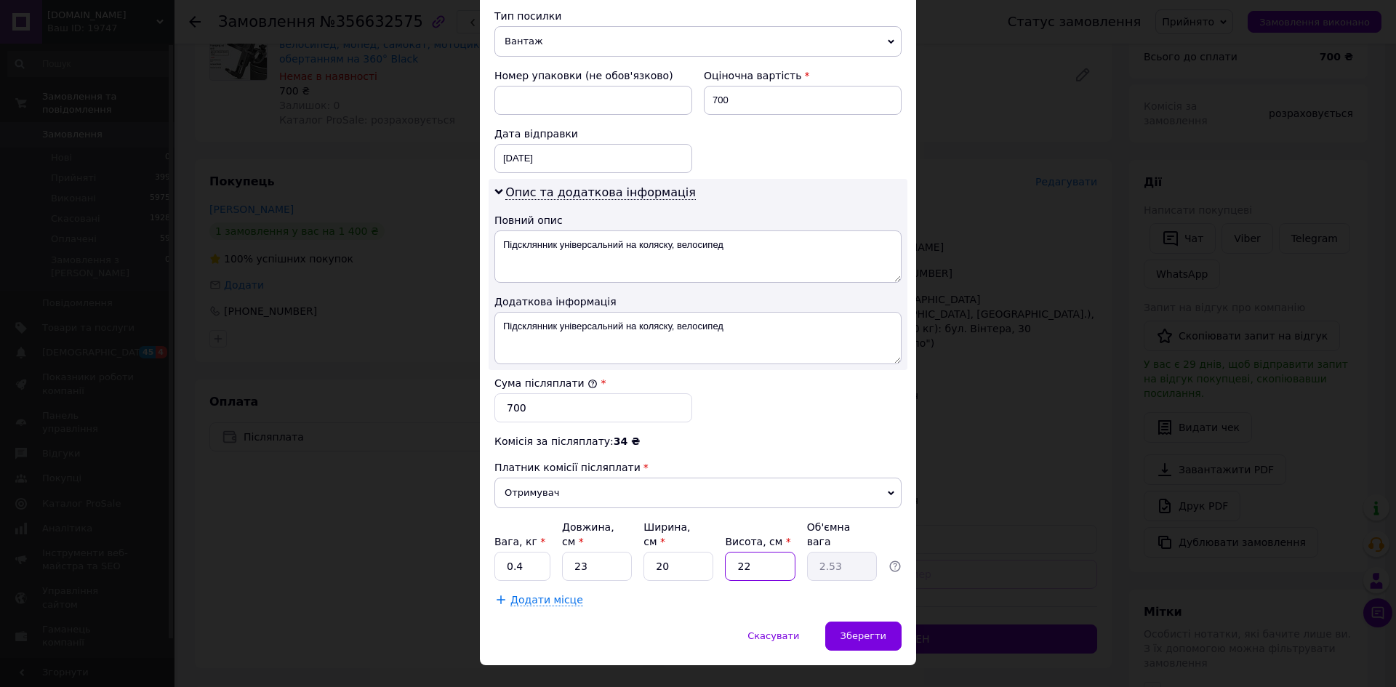
type input "0.12"
type input "11"
type input "1.26"
type input "11"
click at [864, 631] on span "Зберегти" at bounding box center [864, 636] width 46 height 11
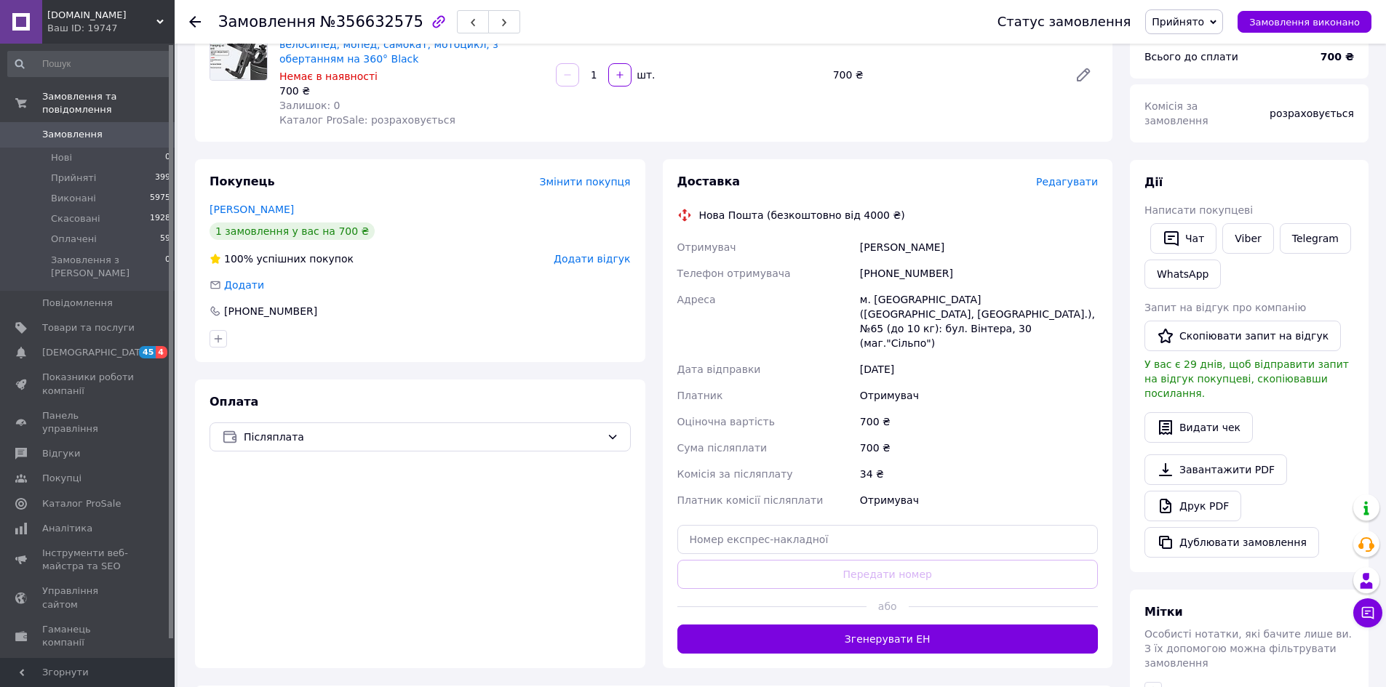
click at [877, 625] on button "Згенерувати ЕН" at bounding box center [887, 639] width 421 height 29
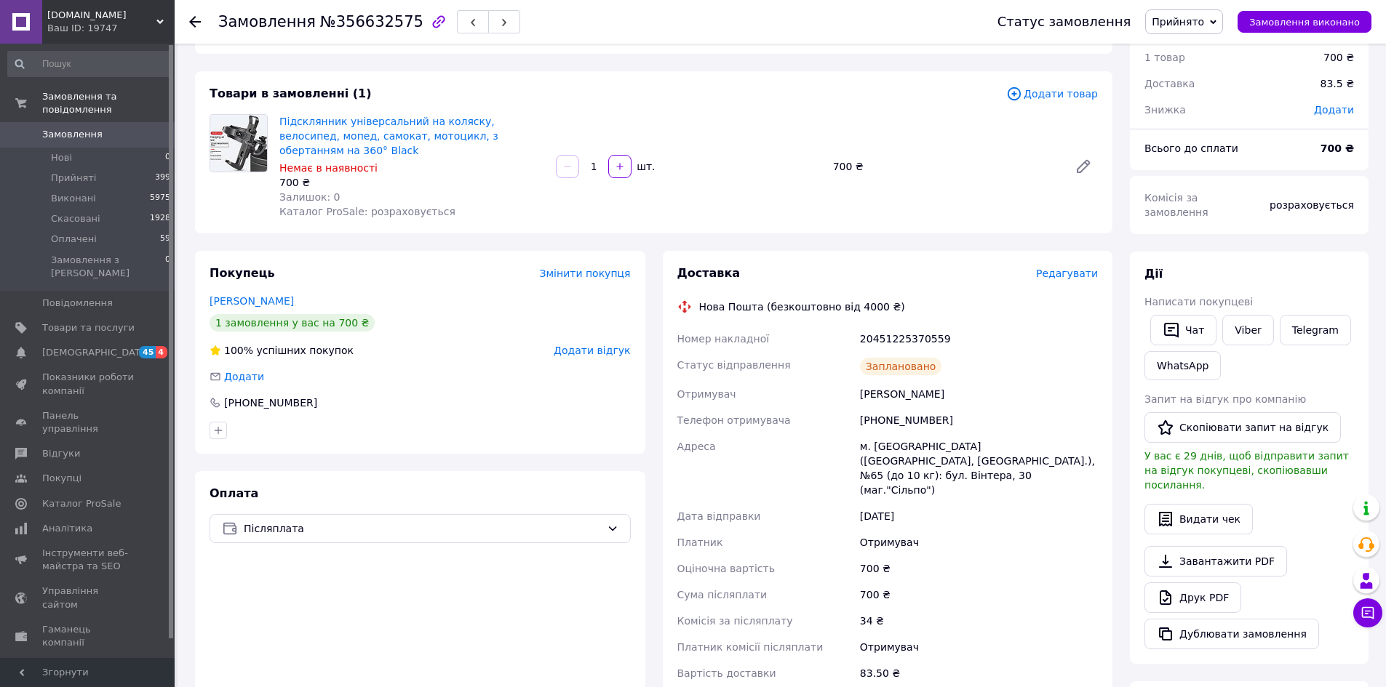
scroll to position [0, 0]
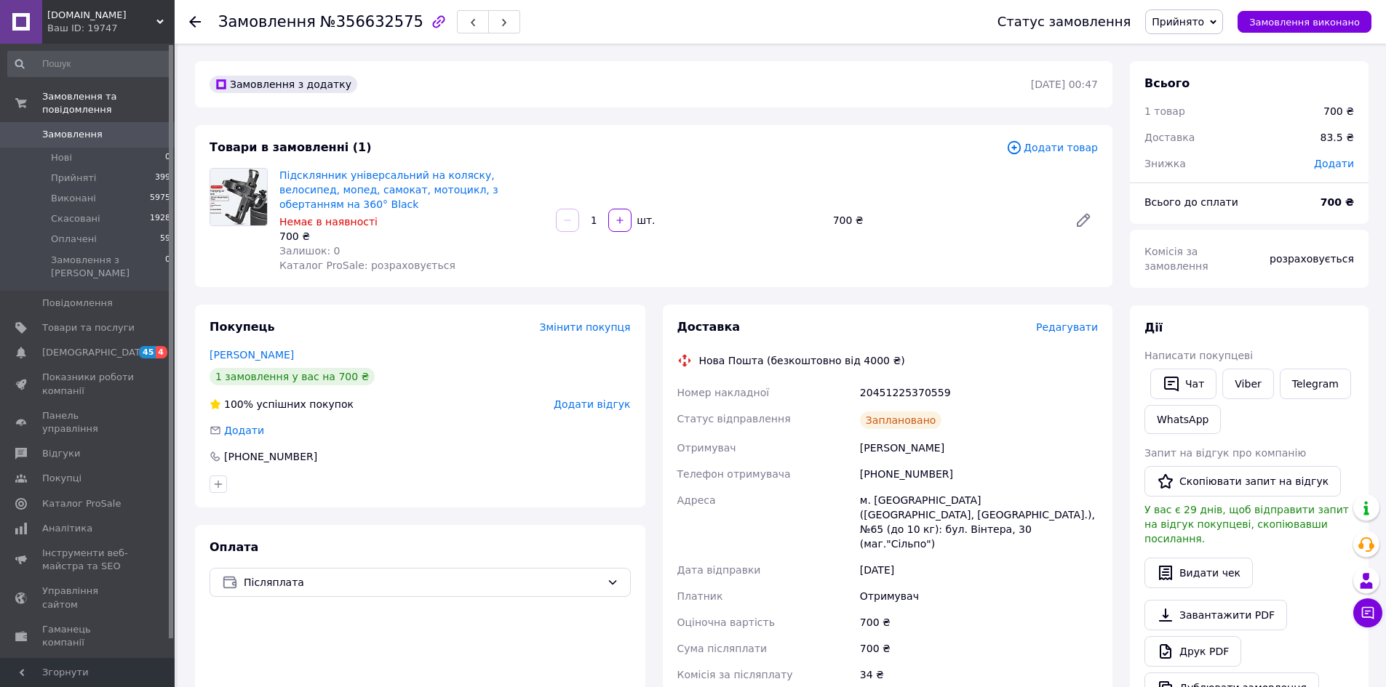
click at [118, 128] on span "Замовлення" at bounding box center [88, 134] width 92 height 13
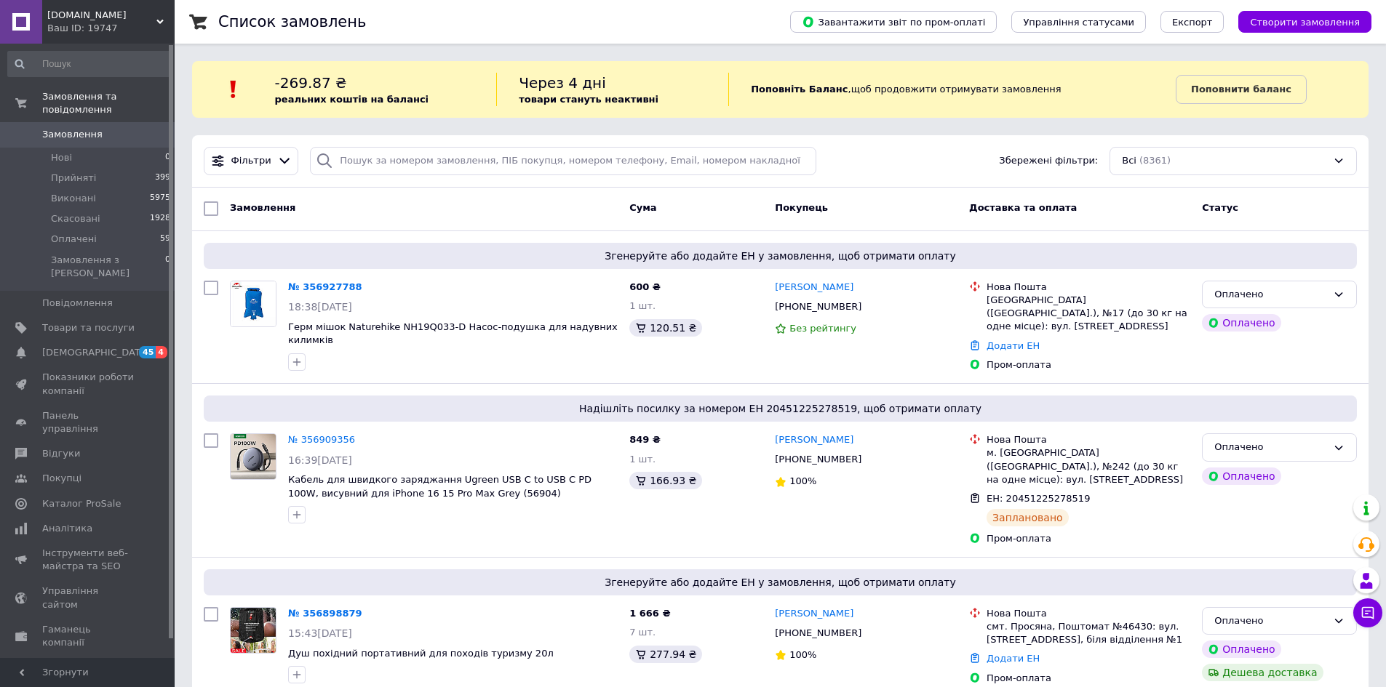
click at [340, 287] on link "№ 356927788" at bounding box center [325, 286] width 74 height 11
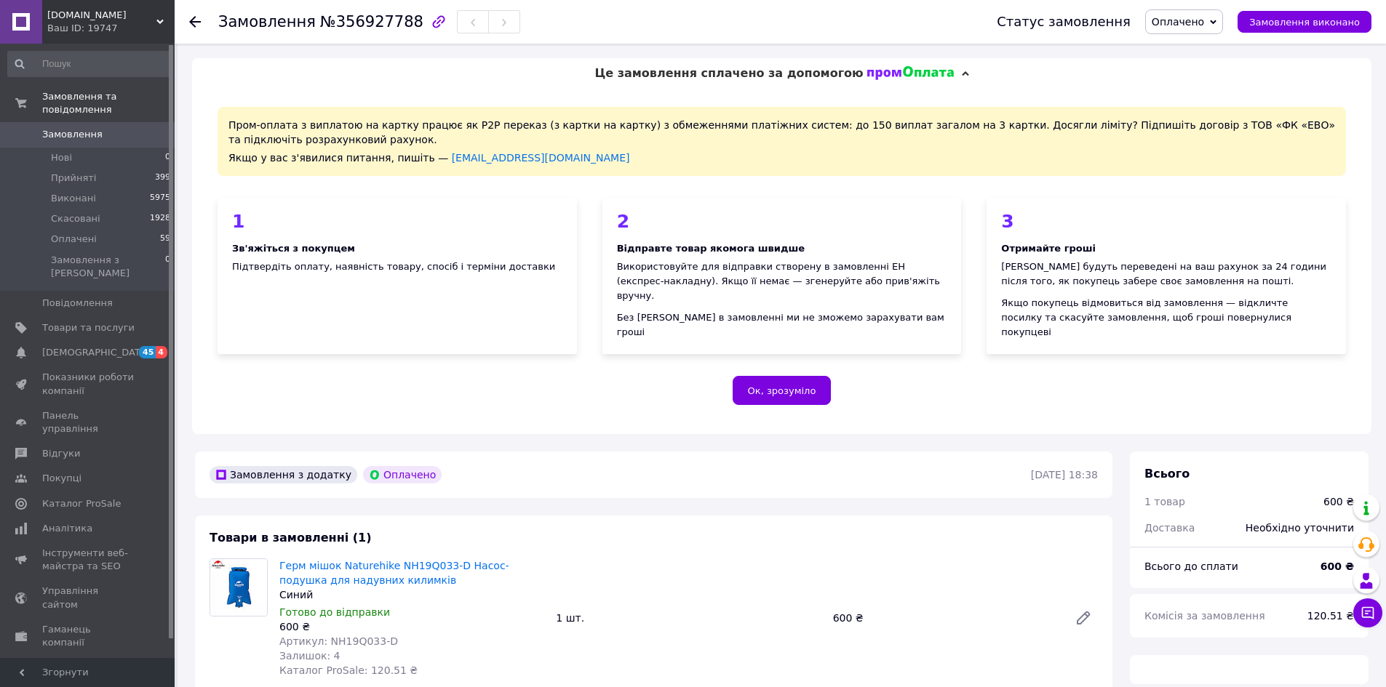
scroll to position [145, 0]
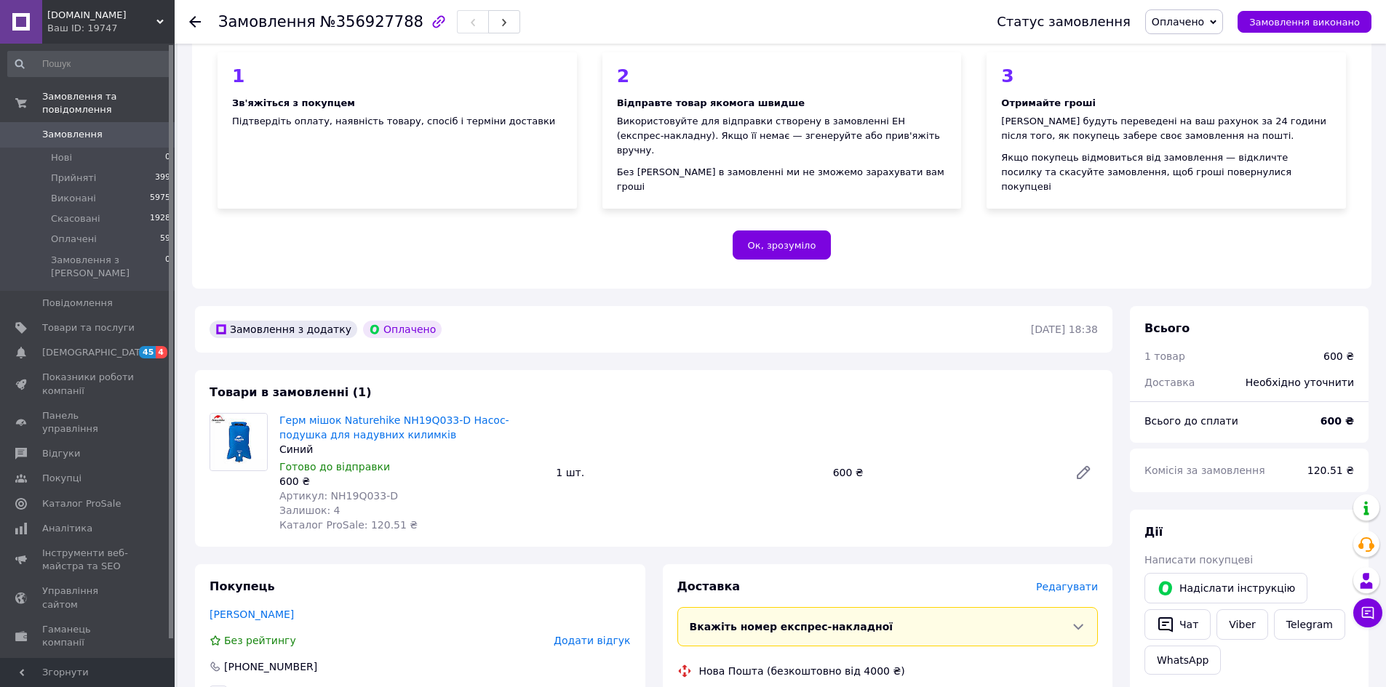
click at [427, 306] on div "Замовлення з додатку Оплачено [DATE] 18:38" at bounding box center [653, 329] width 917 height 47
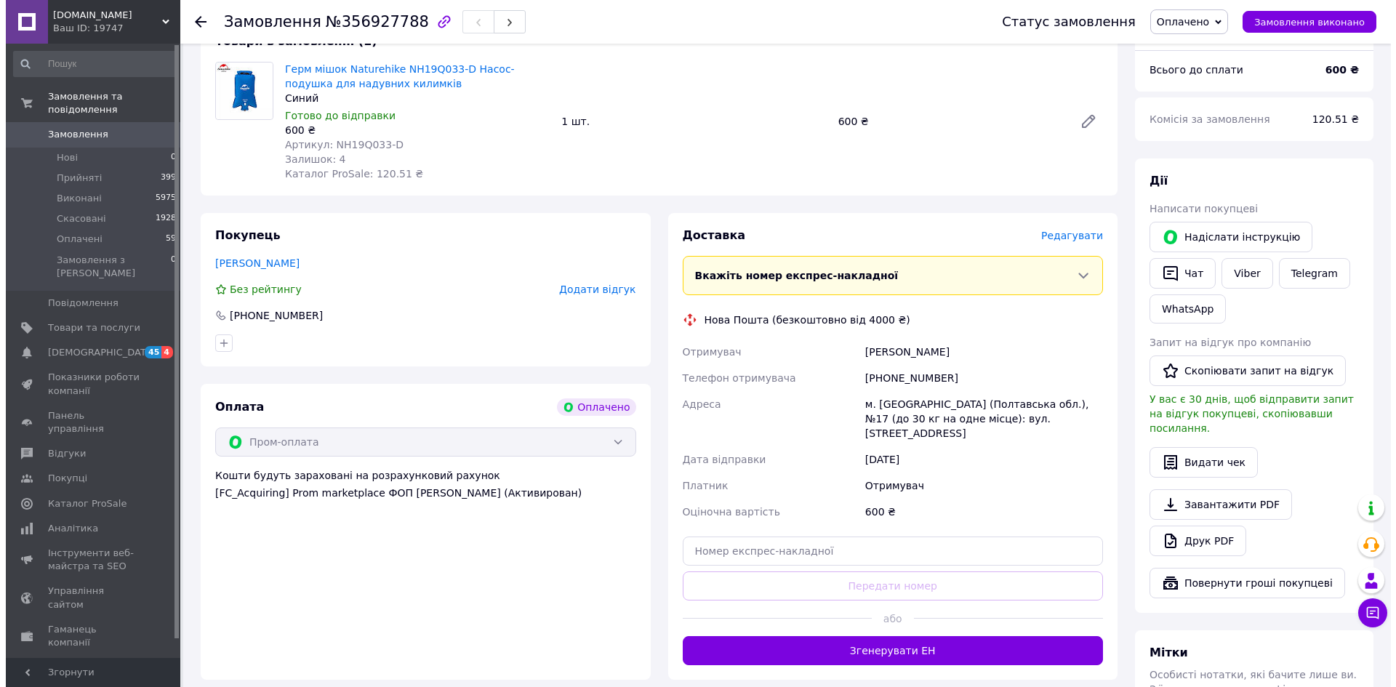
scroll to position [509, 0]
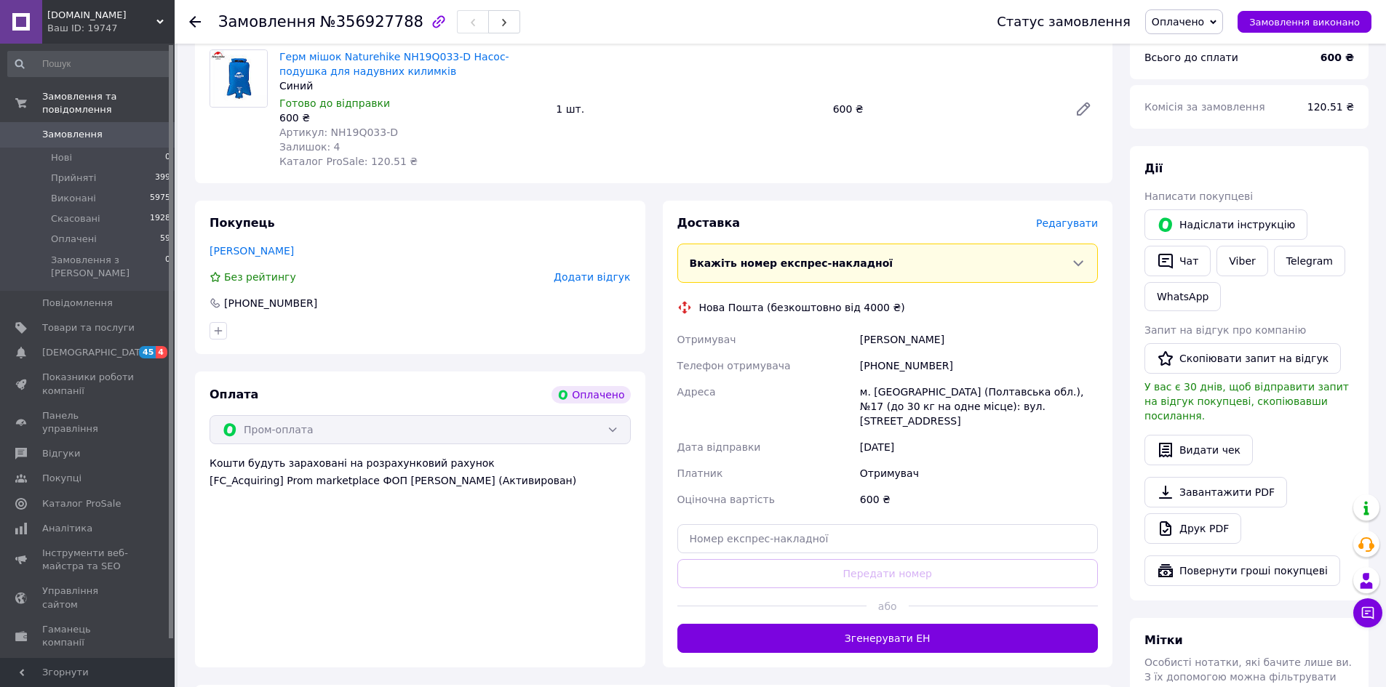
click at [1076, 217] on span "Редагувати" at bounding box center [1067, 223] width 62 height 12
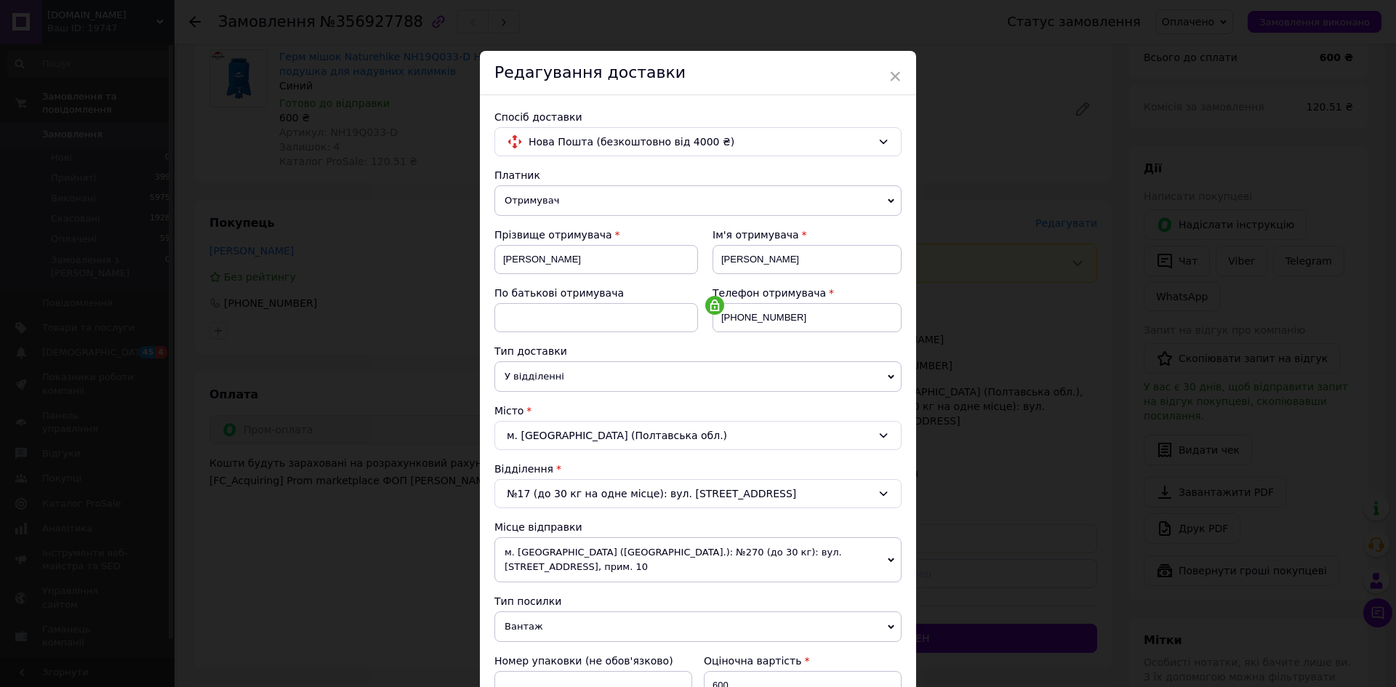
scroll to position [364, 0]
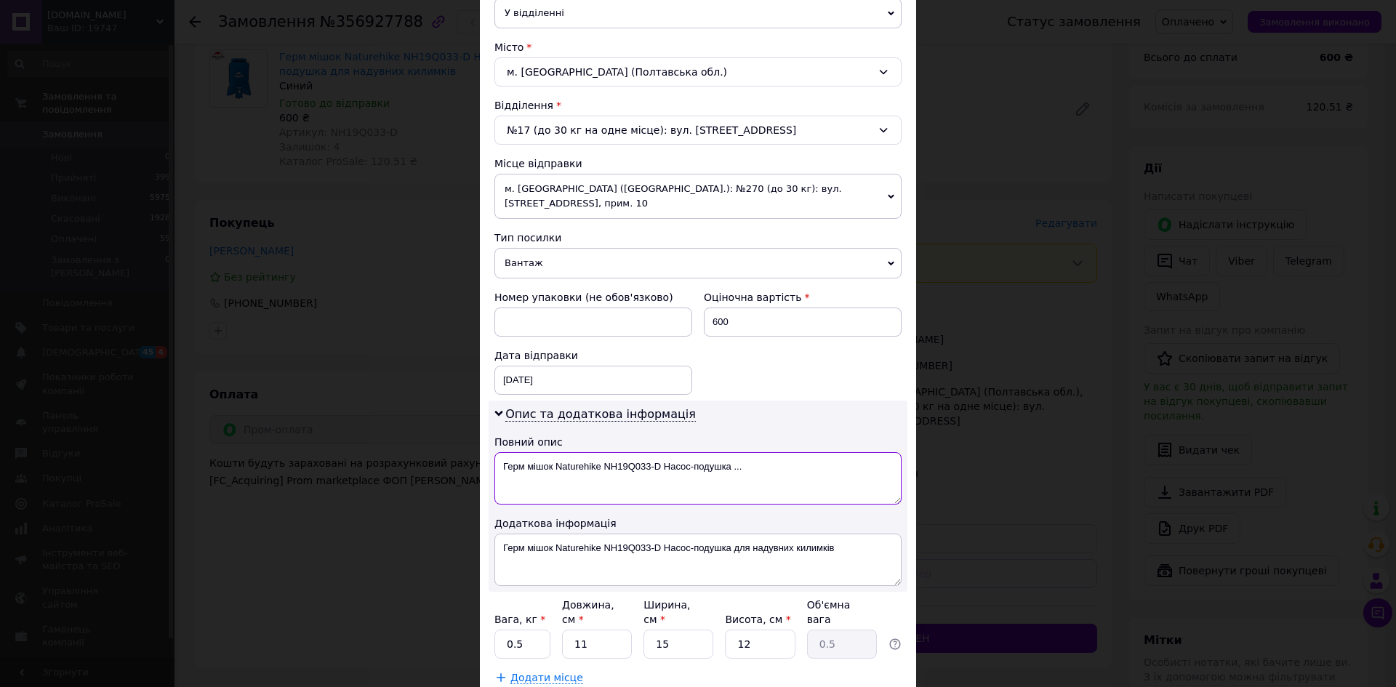
click at [633, 453] on textarea "Герм мішок Naturehike NH19Q033-D Насос-подушка ..." at bounding box center [698, 478] width 407 height 52
click at [746, 455] on textarea "Герм мішок Naturehike NH19Q033-D Насос-подушка ..." at bounding box center [698, 478] width 407 height 52
drag, startPoint x: 732, startPoint y: 455, endPoint x: 498, endPoint y: 449, distance: 233.5
click at [498, 452] on textarea "Герм мішок Naturehike NH19Q033-D Насос-подушка" at bounding box center [698, 478] width 407 height 52
type textarea "Герм мішок Naturehike NH19Q033-D Насос-подушка"
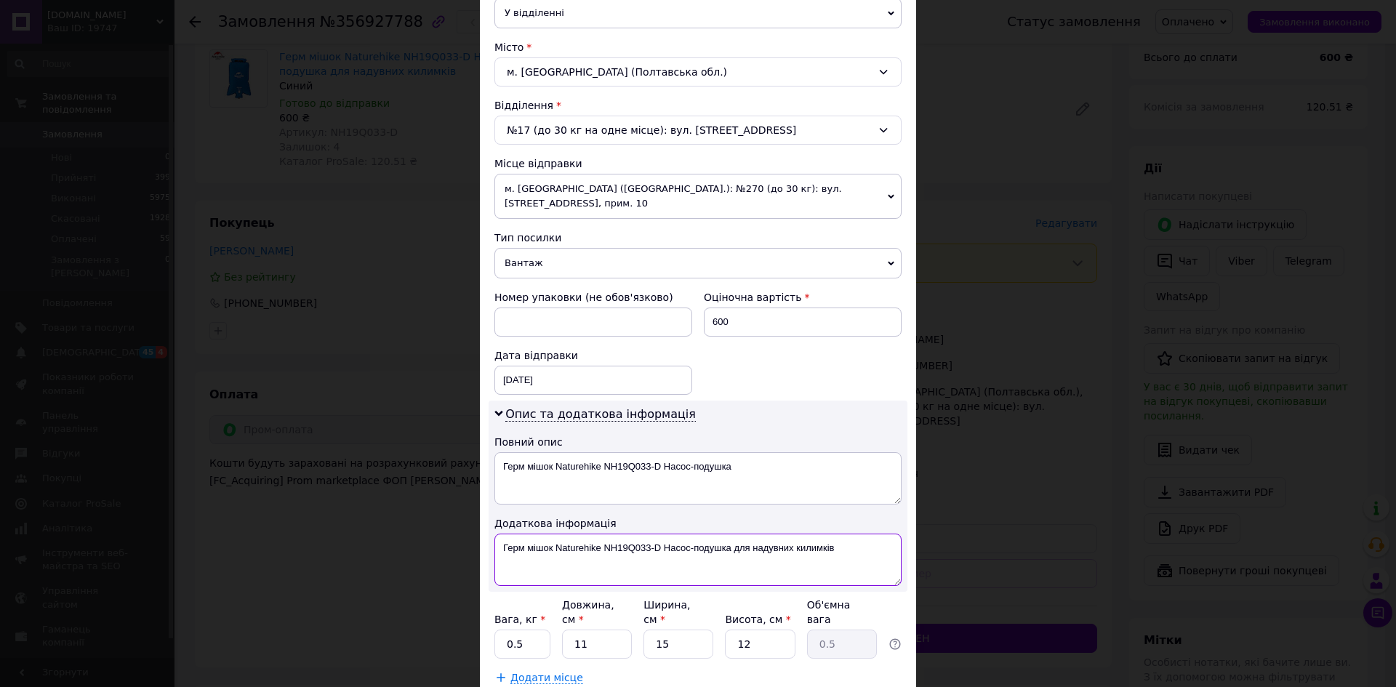
drag, startPoint x: 507, startPoint y: 536, endPoint x: 836, endPoint y: 536, distance: 328.8
click at [836, 536] on textarea "Герм мішок Naturehike NH19Q033-D Насос-подушка для надувних килимків" at bounding box center [698, 560] width 407 height 52
paste textarea
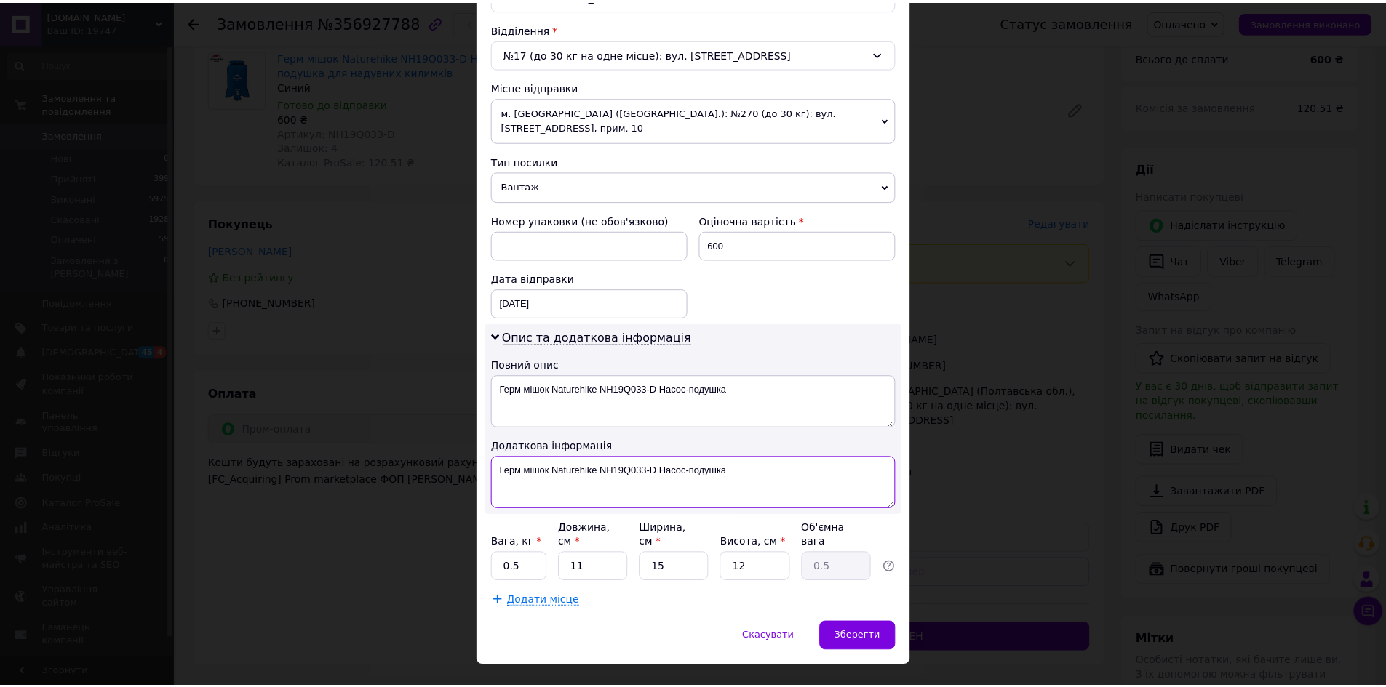
scroll to position [441, 0]
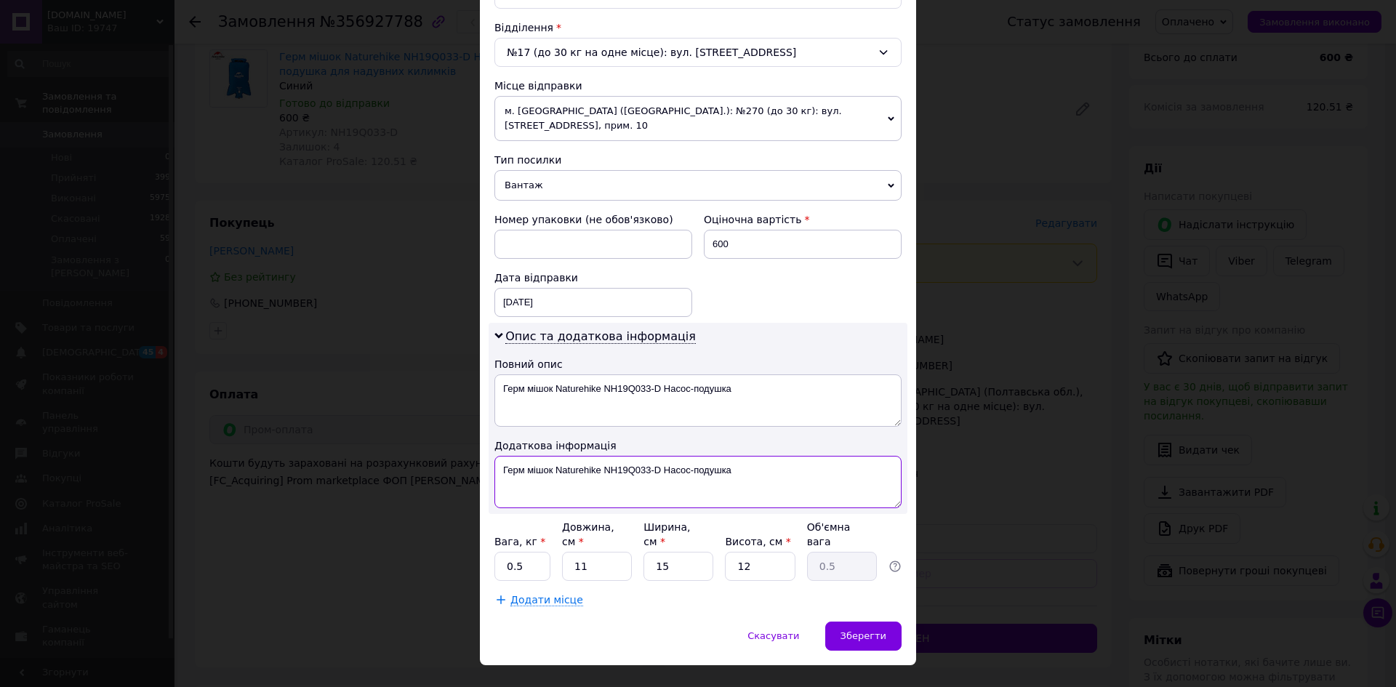
type textarea "Герм мішок Naturehike NH19Q033-D Насос-подушка"
click at [529, 552] on input "0.5" at bounding box center [523, 566] width 56 height 29
type input "0.3"
drag, startPoint x: 593, startPoint y: 541, endPoint x: 565, endPoint y: 541, distance: 27.6
click at [565, 552] on input "11" at bounding box center [597, 566] width 70 height 29
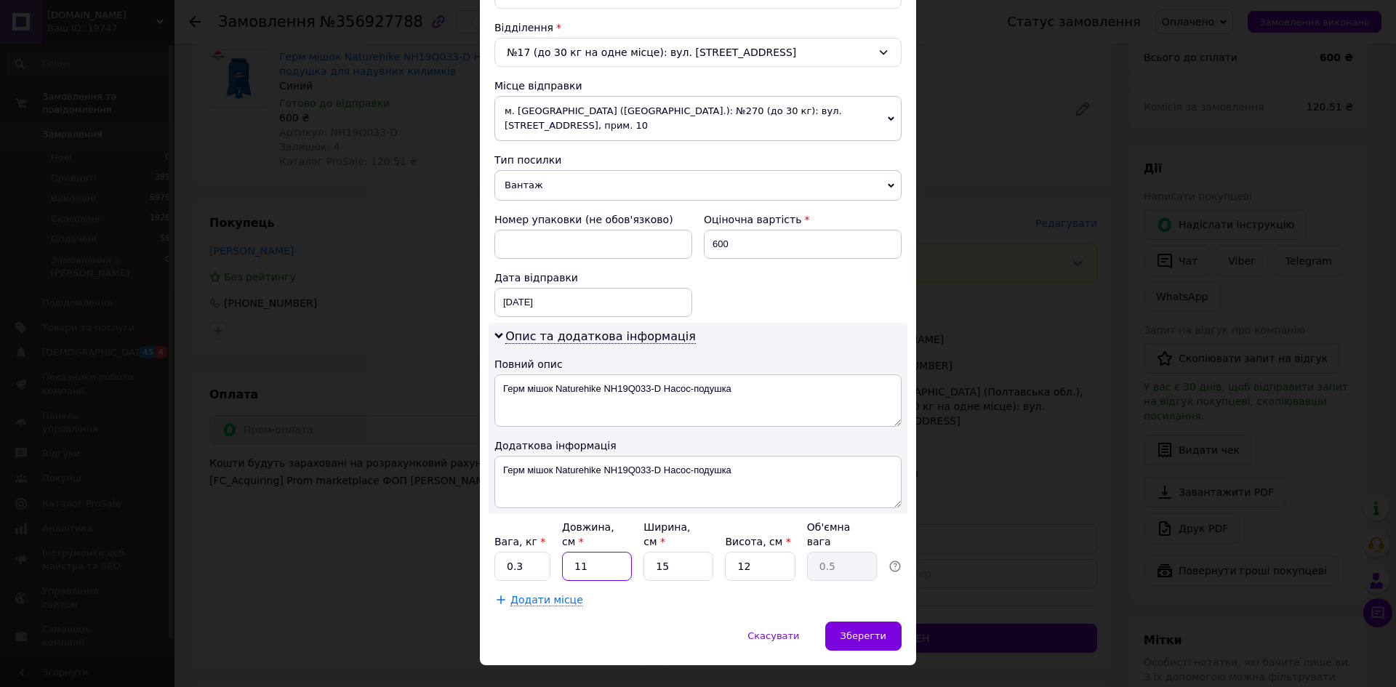
type input "3"
type input "0.14"
type input "38"
type input "1.71"
type input "38"
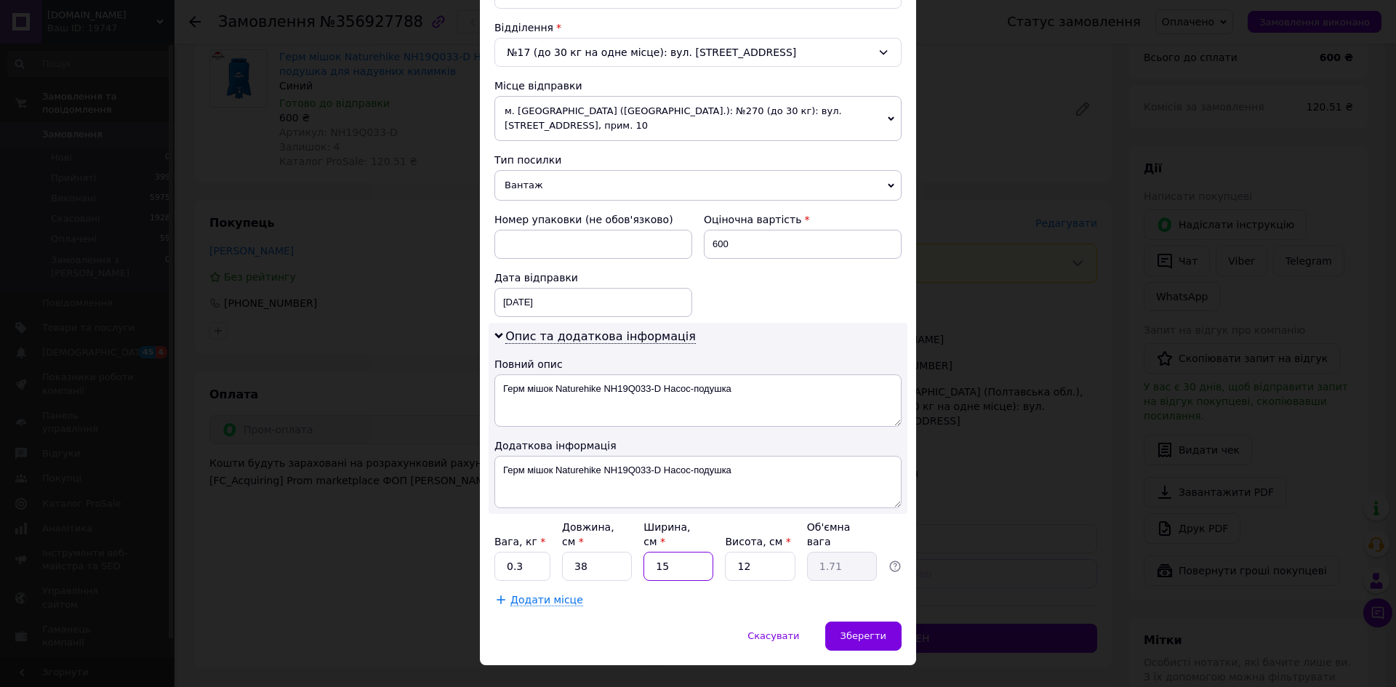
type input "1"
type input "0.11"
type input "15"
type input "1.71"
type input "3"
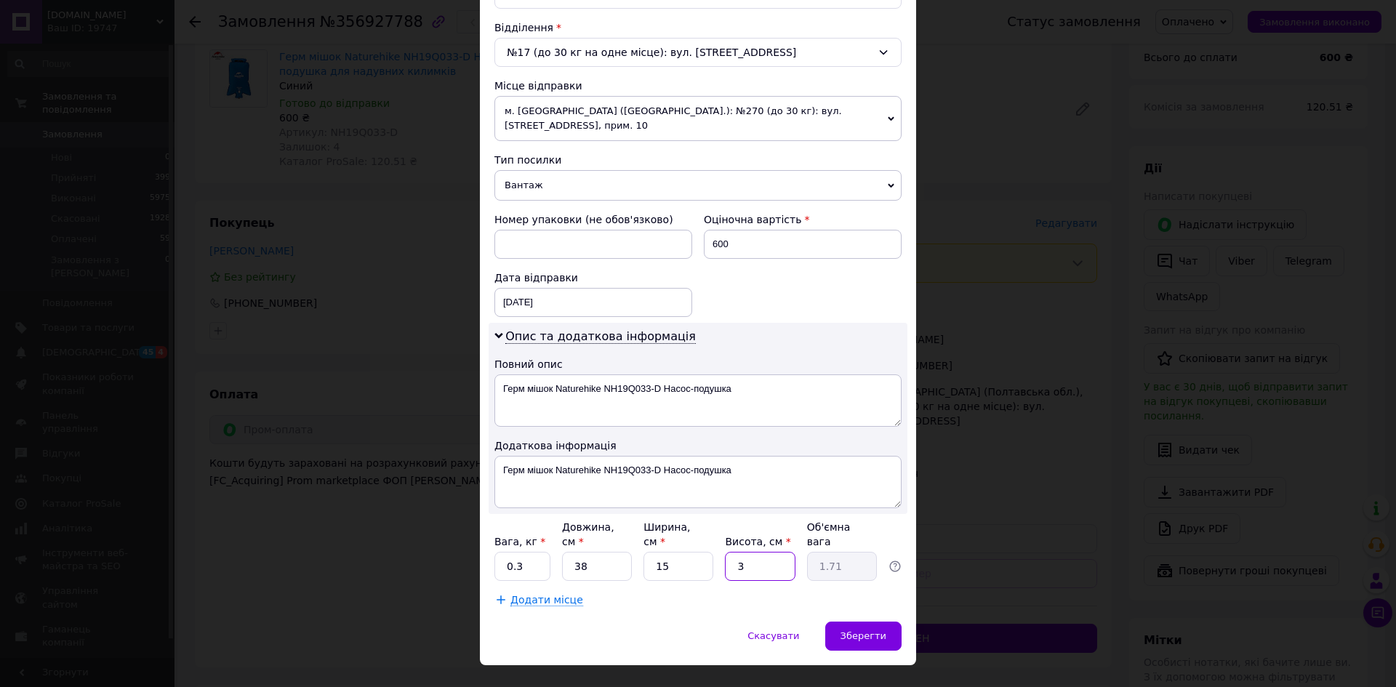
type input "0.43"
type input "3"
click at [570, 622] on div "Скасувати   Зберегти" at bounding box center [698, 644] width 436 height 44
click at [859, 622] on div "Зберегти" at bounding box center [864, 636] width 76 height 29
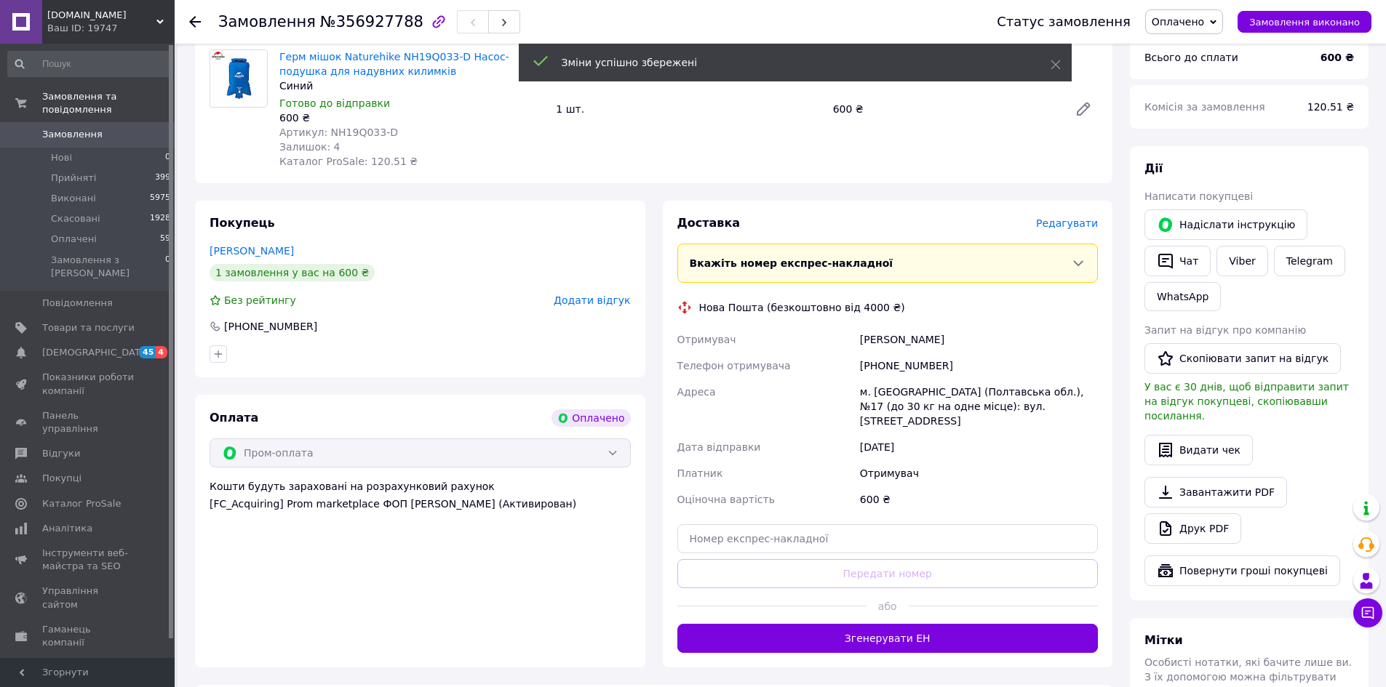
click at [872, 624] on button "Згенерувати ЕН" at bounding box center [887, 638] width 421 height 29
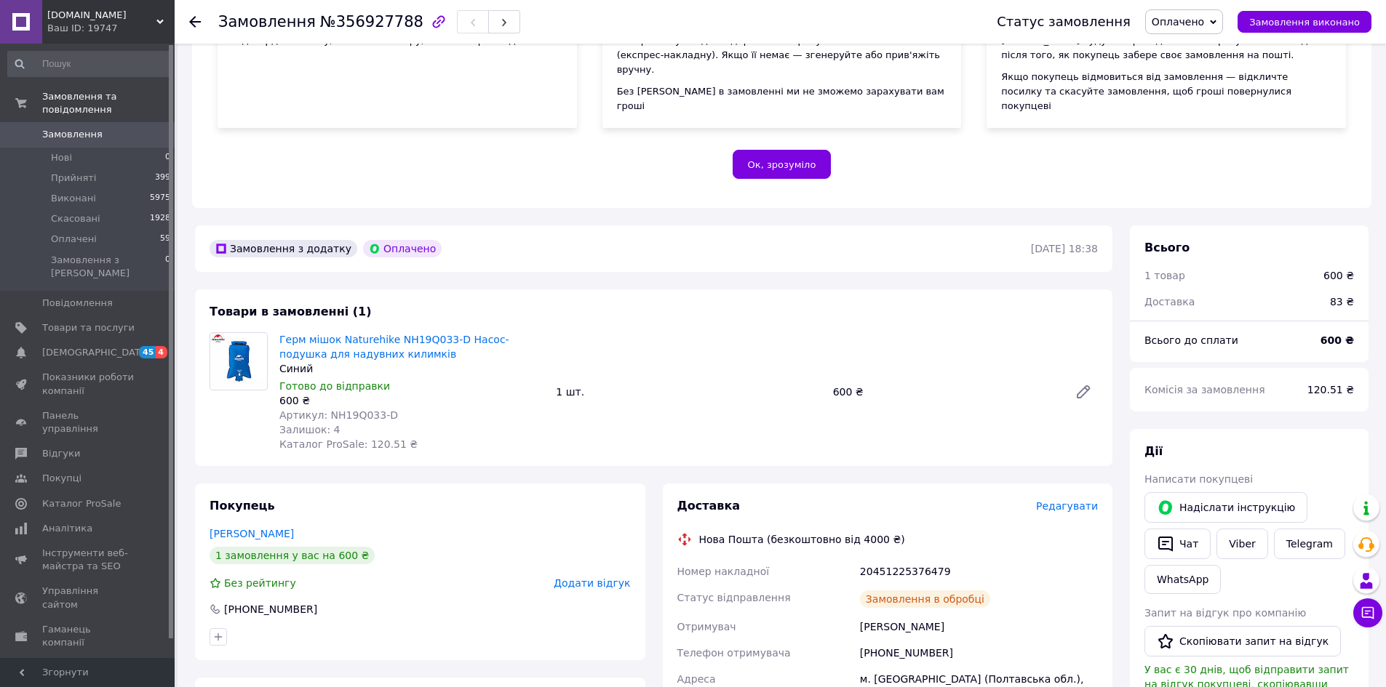
scroll to position [436, 0]
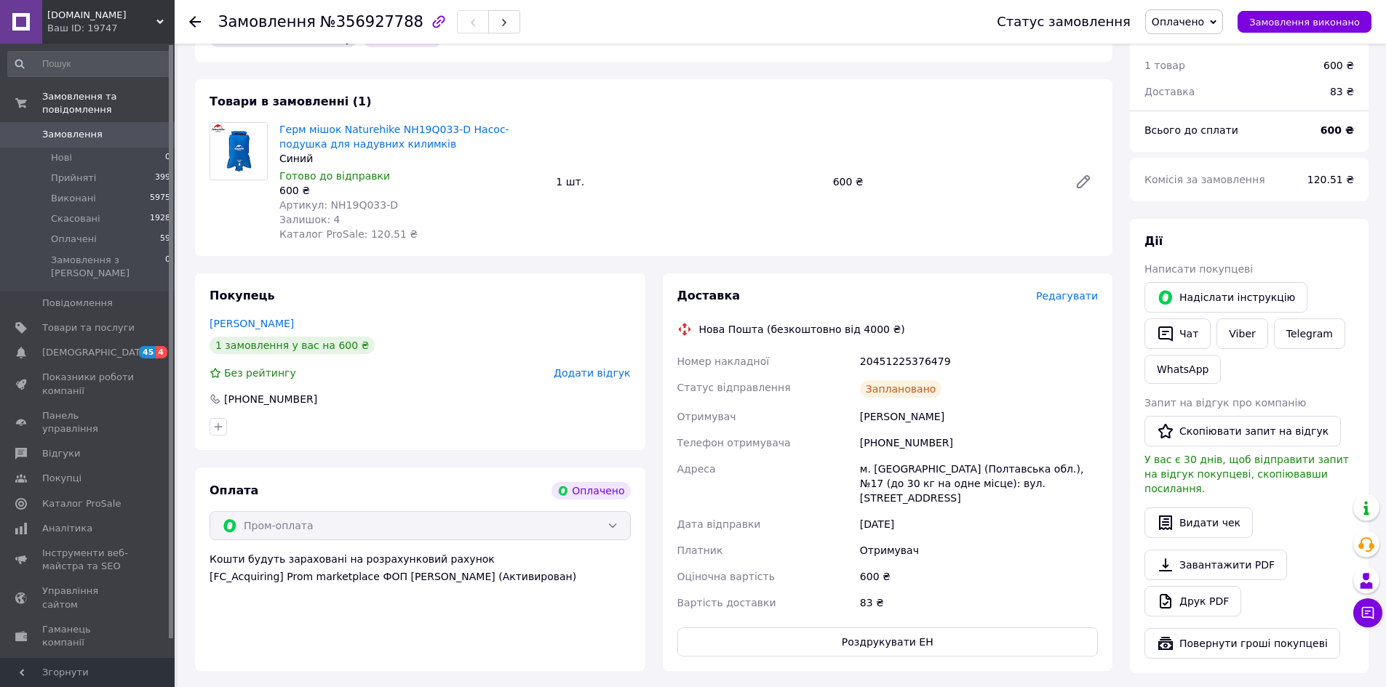
click at [103, 128] on span "Замовлення" at bounding box center [88, 134] width 92 height 13
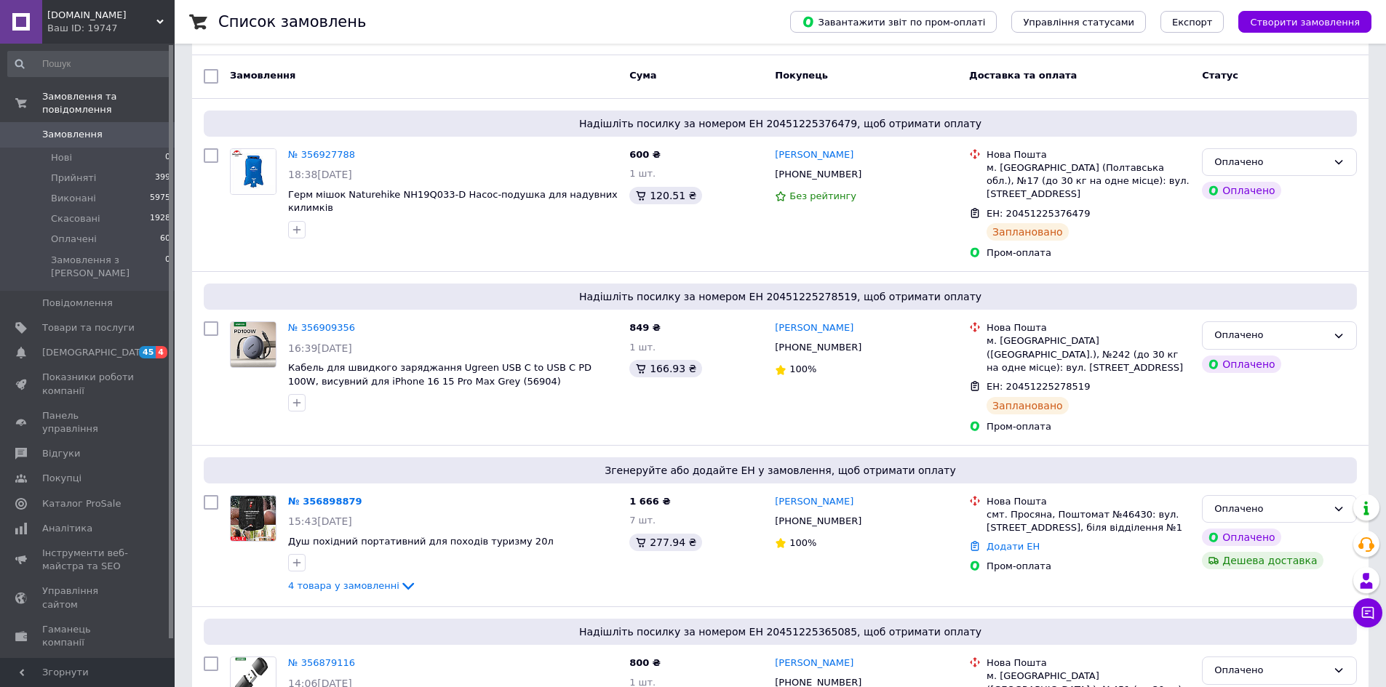
scroll to position [145, 0]
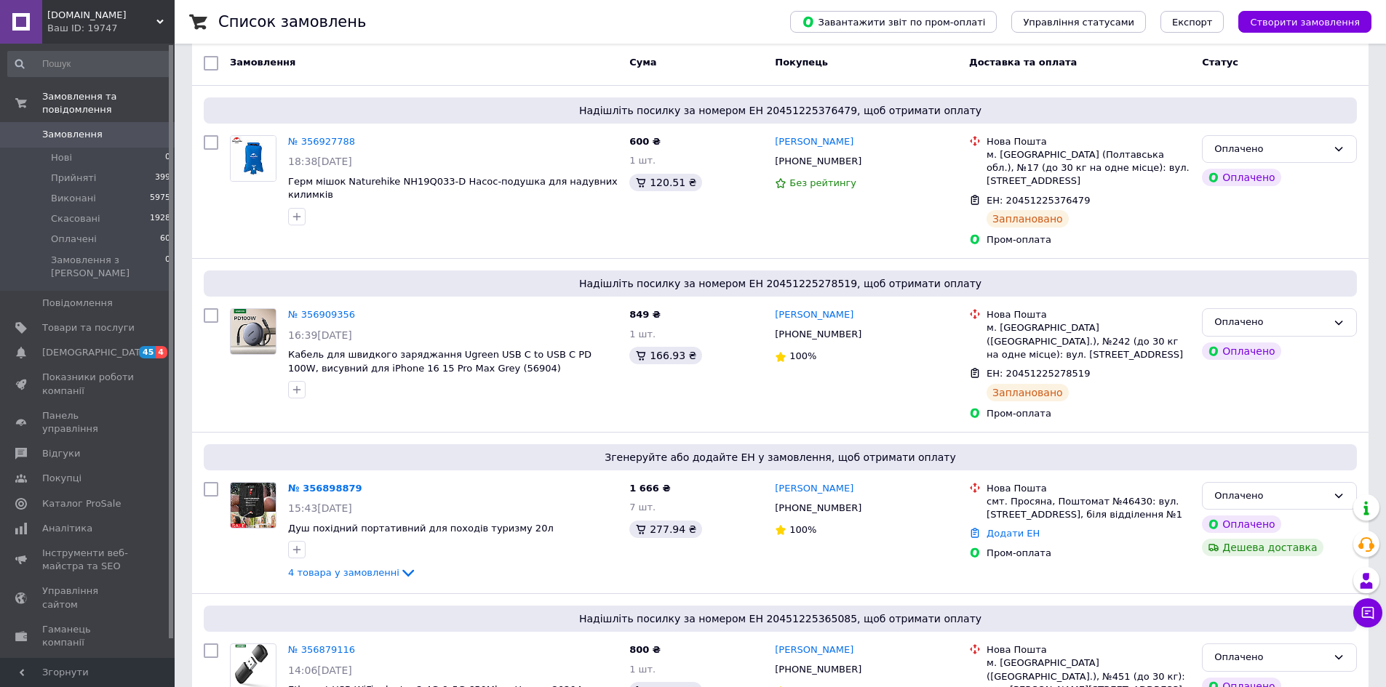
click at [311, 567] on span "4 товара у замовленні" at bounding box center [343, 572] width 111 height 11
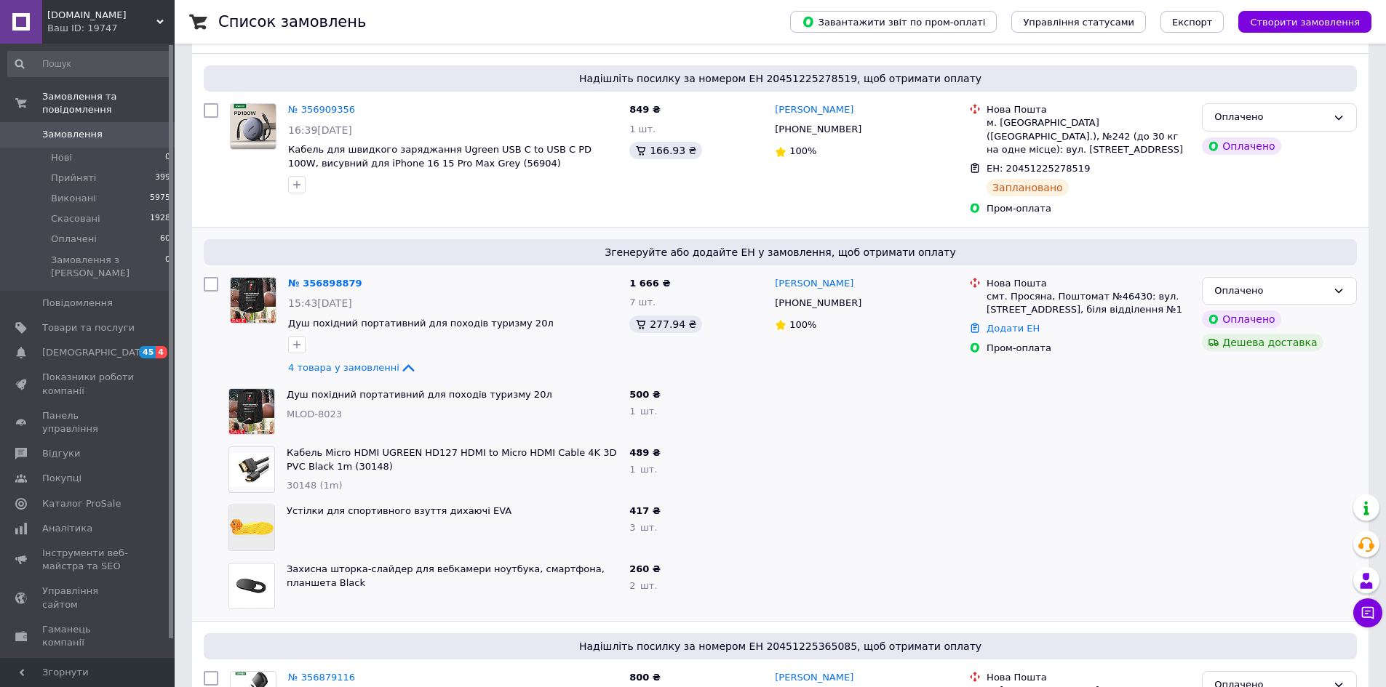
scroll to position [364, 0]
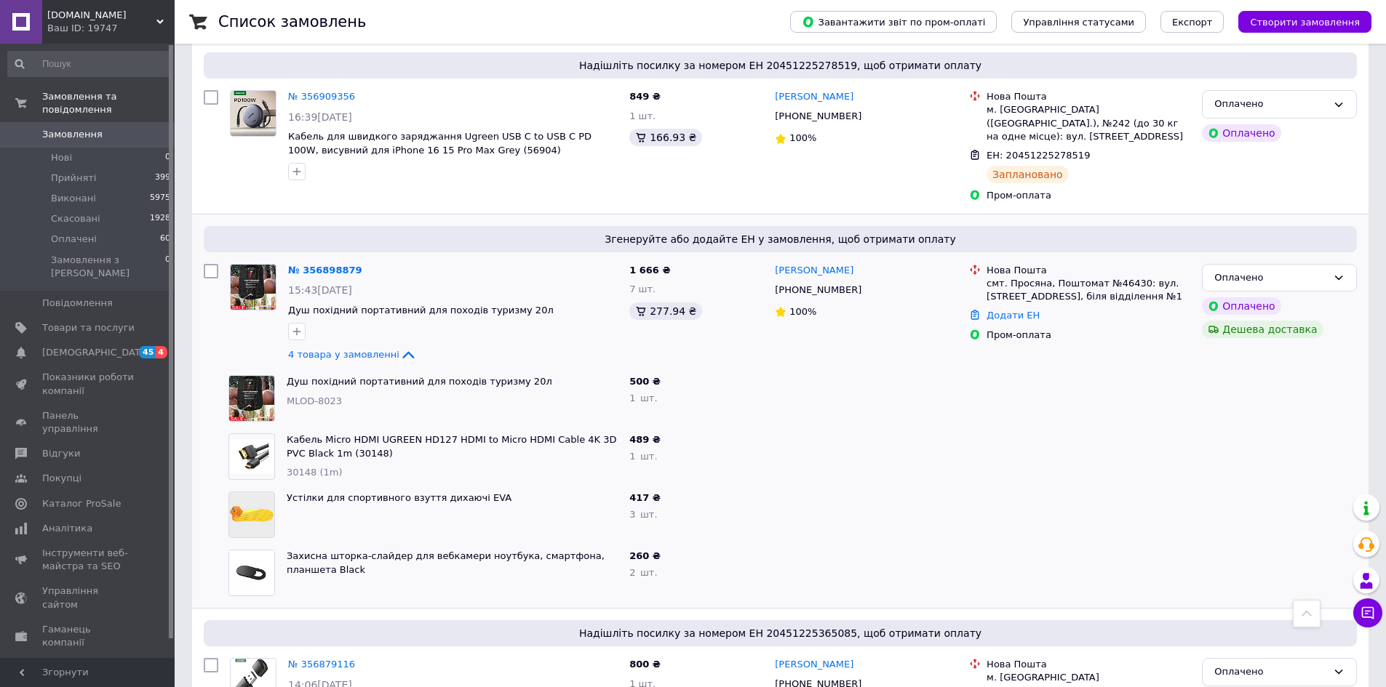
click at [400, 492] on link "Устілки для спортивного взуття дихаючі EVA" at bounding box center [399, 497] width 225 height 11
